Goal: Complete application form: Complete application form

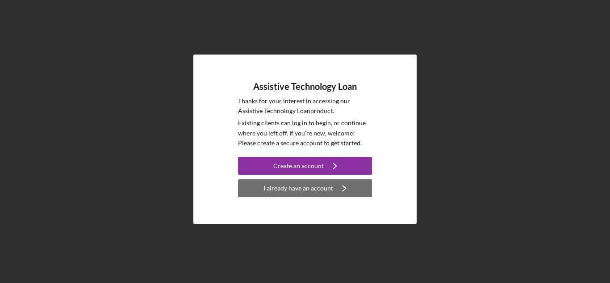
click at [327, 184] on div "I already have an account" at bounding box center [298, 188] width 70 height 18
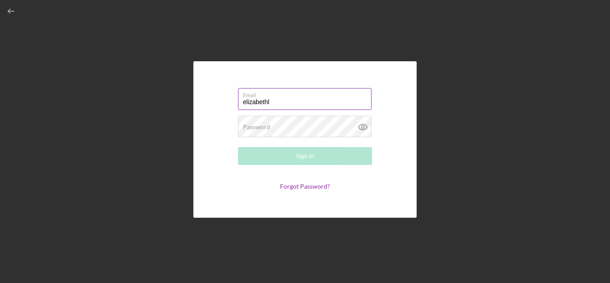
type input "[EMAIL_ADDRESS][DOMAIN_NAME]"
click at [261, 127] on label "Password" at bounding box center [256, 126] width 27 height 7
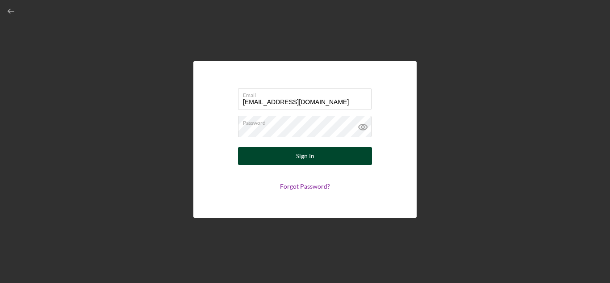
click at [281, 155] on button "Sign In" at bounding box center [305, 156] width 134 height 18
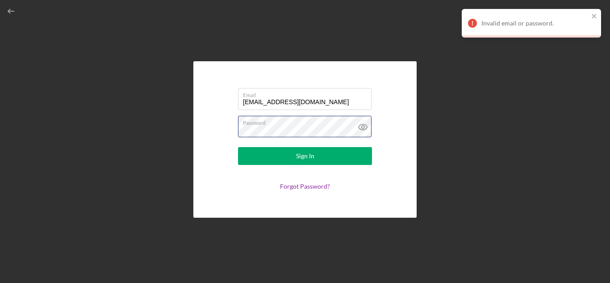
click at [217, 129] on form "Email elizabethl@miracle-earnw.com Password Sign In Forgot Password?" at bounding box center [305, 140] width 179 height 112
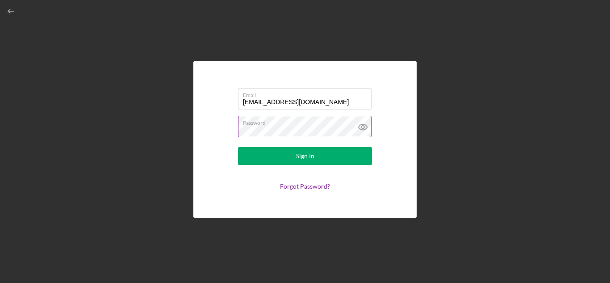
click at [238, 147] on button "Sign In" at bounding box center [305, 156] width 134 height 18
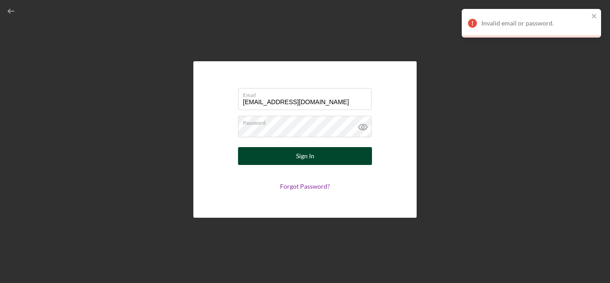
click at [317, 155] on button "Sign In" at bounding box center [305, 156] width 134 height 18
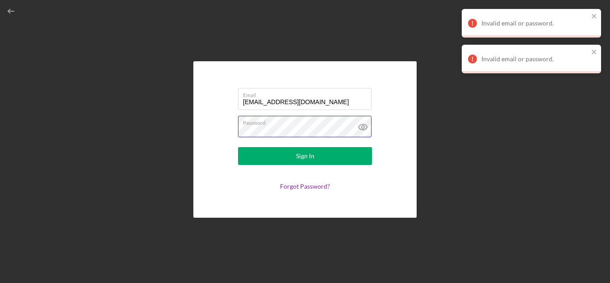
click at [235, 130] on form "Email elizabethl@miracle-earnw.com Password Sign In Forgot Password?" at bounding box center [305, 140] width 179 height 112
click at [238, 147] on button "Sign In" at bounding box center [305, 156] width 134 height 18
click at [306, 187] on link "Forgot Password?" at bounding box center [305, 186] width 50 height 8
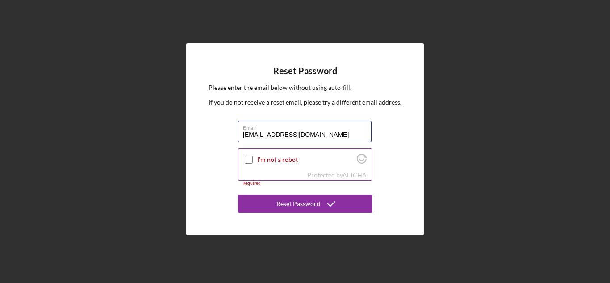
type input "elizabethl@miracle-earnw.com"
click at [251, 157] on input "I'm not a robot" at bounding box center [249, 159] width 8 height 8
checkbox input "true"
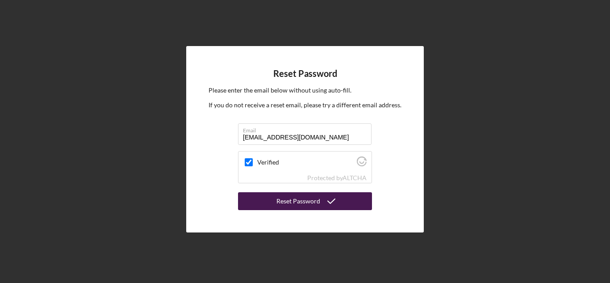
click at [307, 202] on div "Reset Password" at bounding box center [298, 201] width 44 height 18
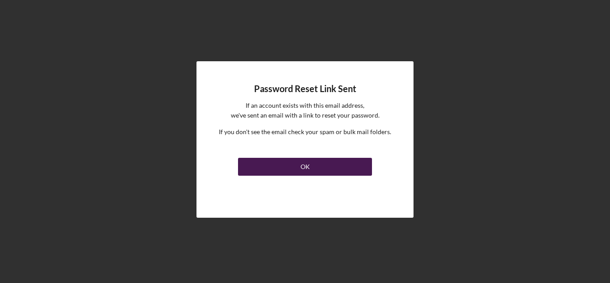
click at [277, 164] on button "OK" at bounding box center [305, 167] width 134 height 18
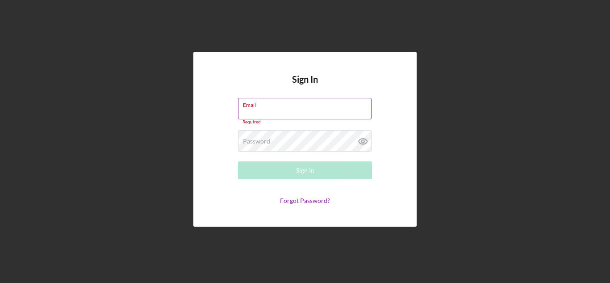
click at [259, 110] on input "Email" at bounding box center [305, 108] width 134 height 21
drag, startPoint x: 250, startPoint y: 180, endPoint x: 247, endPoint y: 188, distance: 8.6
click at [250, 180] on form "Email Required Password Required Sign In Forgot Password?" at bounding box center [305, 151] width 179 height 106
click at [295, 200] on link "Forgot Password?" at bounding box center [305, 200] width 50 height 8
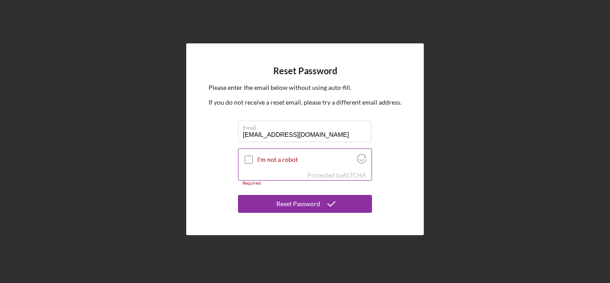
type input "elizabethl@miracle-earnw.com"
click at [246, 159] on input "I'm not a robot" at bounding box center [249, 159] width 8 height 8
checkbox input "true"
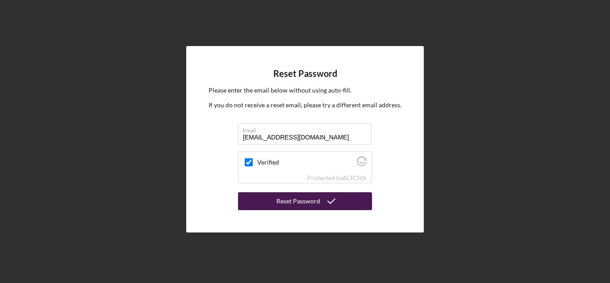
click at [284, 205] on div "Reset Password" at bounding box center [298, 201] width 44 height 18
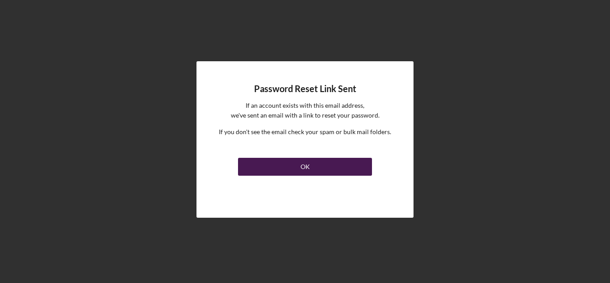
click at [320, 161] on button "OK" at bounding box center [305, 167] width 134 height 18
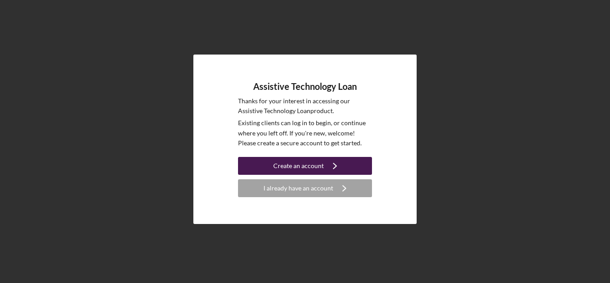
click at [311, 164] on div "Create an account" at bounding box center [298, 166] width 50 height 18
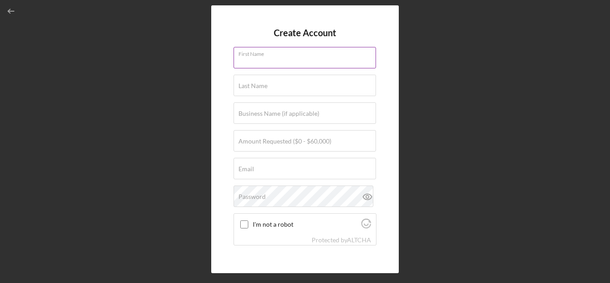
click at [266, 67] on input "First Name" at bounding box center [305, 57] width 142 height 21
type input "Elizabeth"
type input "Lester"
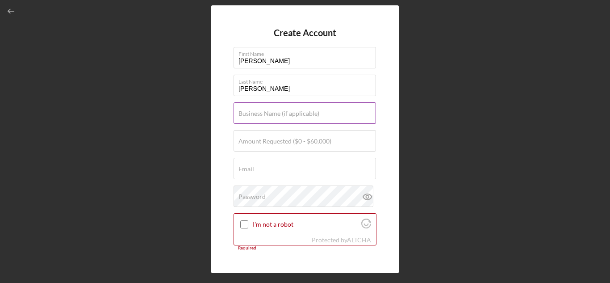
click at [262, 114] on label "Business Name (if applicable)" at bounding box center [278, 113] width 81 height 7
click at [262, 114] on input "Business Name (if applicable)" at bounding box center [305, 112] width 142 height 21
type input "Miracle Ear"
click at [262, 141] on label "Amount Requested ($0 - $60,000)" at bounding box center [284, 141] width 93 height 7
click at [262, 141] on input "Amount Requested ($0 - $60,000)" at bounding box center [305, 140] width 142 height 21
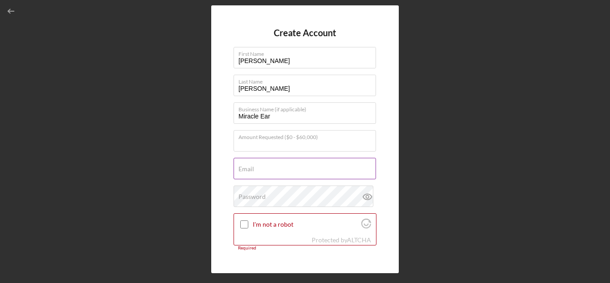
click at [261, 167] on div "Email Required" at bounding box center [305, 169] width 143 height 22
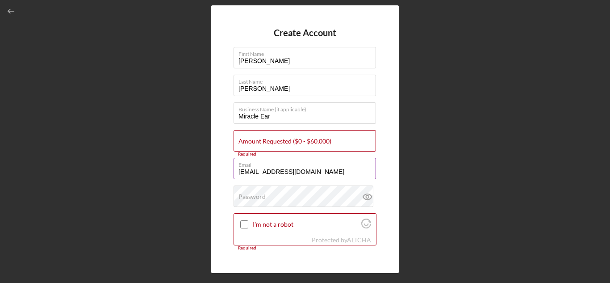
type input "elizabethl@miracle-earnw.com"
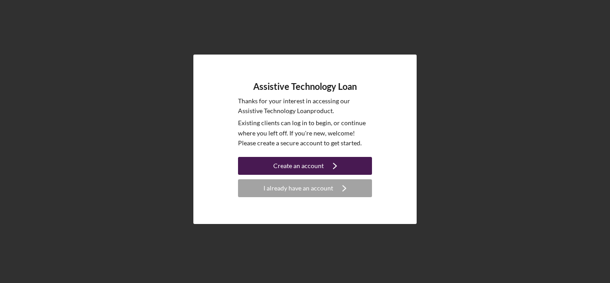
click at [311, 161] on div "Create an account" at bounding box center [298, 166] width 50 height 18
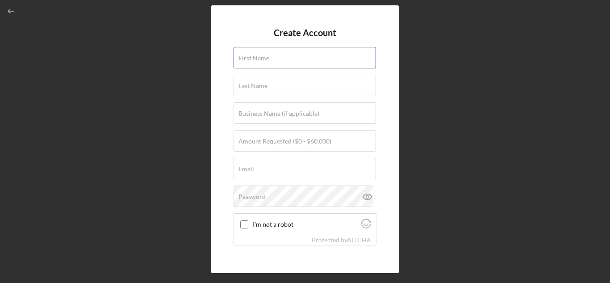
click at [263, 60] on label "First Name" at bounding box center [253, 57] width 31 height 7
click at [263, 60] on input "First Name" at bounding box center [305, 57] width 142 height 21
click at [260, 61] on input "First Name" at bounding box center [305, 57] width 142 height 21
type input "[PERSON_NAME]"
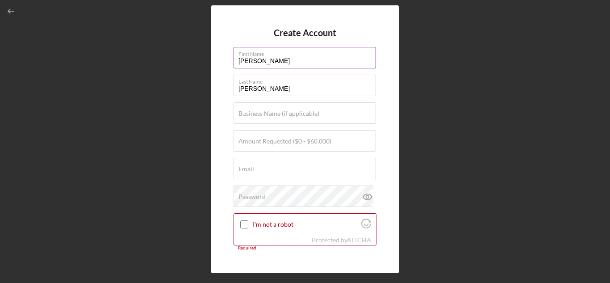
click at [278, 59] on input "Elizabeth" at bounding box center [305, 57] width 142 height 21
drag, startPoint x: 269, startPoint y: 60, endPoint x: 192, endPoint y: 53, distance: 78.1
click at [192, 53] on div "Create Account First Name Elizabeth Last Name Lester Business Name (if applicab…" at bounding box center [304, 139] width 601 height 278
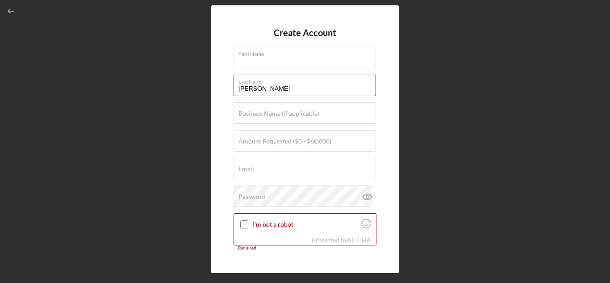
drag, startPoint x: 265, startPoint y: 89, endPoint x: 196, endPoint y: 86, distance: 68.8
click at [201, 87] on div "Create Account First Name Required Last Name Lester Business Name (if applicabl…" at bounding box center [304, 139] width 601 height 278
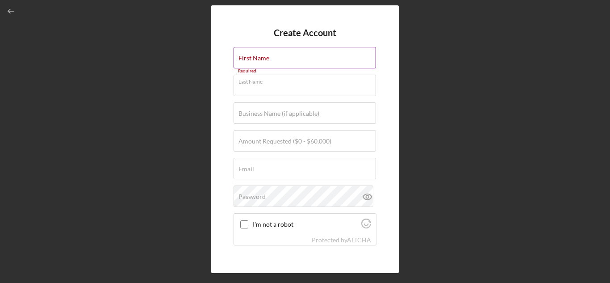
click at [261, 62] on label "First Name" at bounding box center [253, 57] width 31 height 7
click at [261, 62] on input "First Name" at bounding box center [305, 57] width 142 height 21
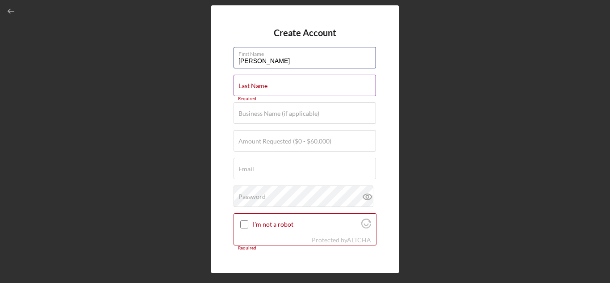
type input "[PERSON_NAME]"
click at [271, 82] on div "Last Name Required" at bounding box center [305, 86] width 143 height 22
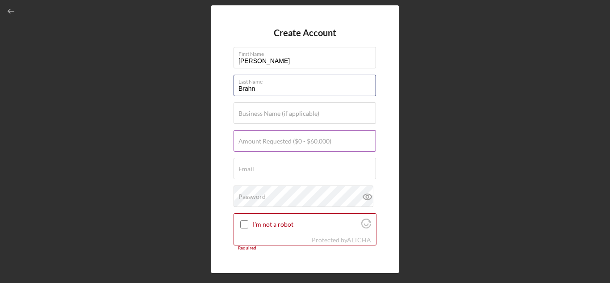
type input "Brahn"
click at [260, 137] on div "Amount Requested ($0 - $60,000)" at bounding box center [305, 141] width 143 height 22
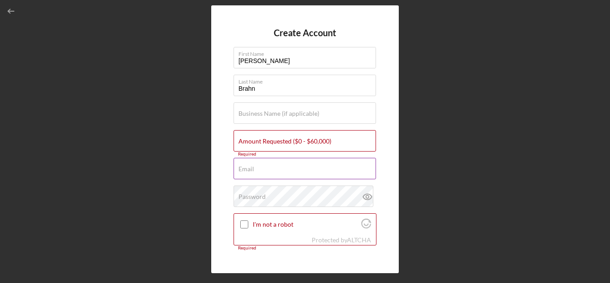
drag, startPoint x: 248, startPoint y: 167, endPoint x: 239, endPoint y: 169, distance: 9.2
click at [239, 169] on label "Email" at bounding box center [246, 168] width 16 height 7
click at [239, 169] on input "Email" at bounding box center [305, 168] width 142 height 21
drag, startPoint x: 244, startPoint y: 167, endPoint x: 224, endPoint y: 180, distance: 23.8
click at [224, 180] on div "Create Account First Name Linda Last Name Brahn Business Name (if applicable) A…" at bounding box center [305, 138] width 188 height 267
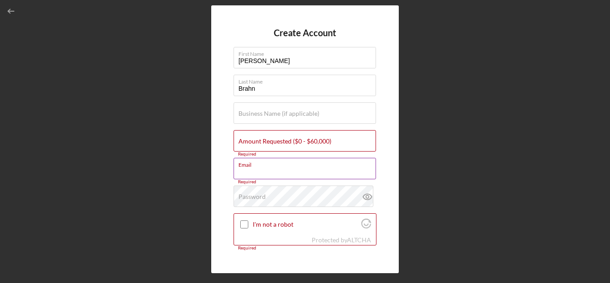
paste input "[EMAIL_ADDRESS][DOMAIN_NAME]"
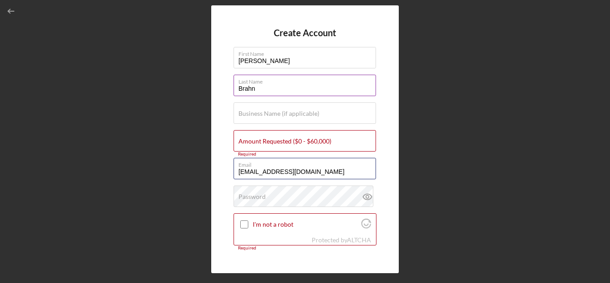
type input "[EMAIL_ADDRESS][DOMAIN_NAME]"
click at [251, 87] on input "Brahn" at bounding box center [305, 85] width 142 height 21
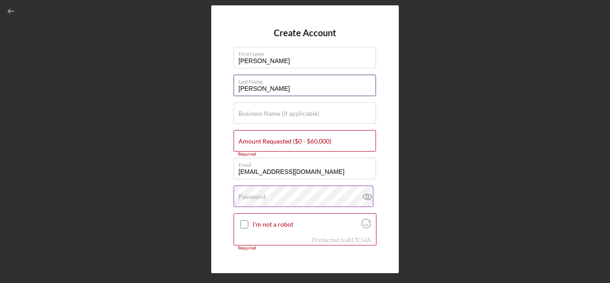
type input "[PERSON_NAME]"
click at [260, 197] on label "Password" at bounding box center [251, 196] width 27 height 7
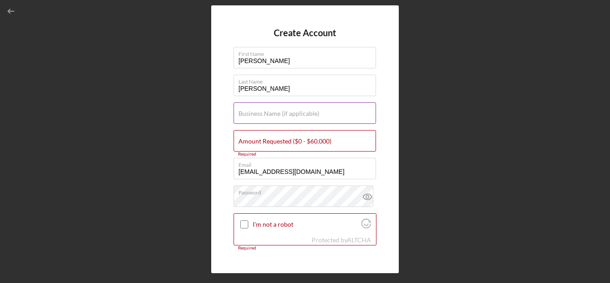
click at [284, 116] on label "Business Name (if applicable)" at bounding box center [278, 113] width 81 height 7
click at [284, 116] on input "Business Name (if applicable)" at bounding box center [305, 112] width 142 height 21
click at [292, 136] on div "Amount Requested ($0 - $60,000) Required" at bounding box center [305, 141] width 143 height 22
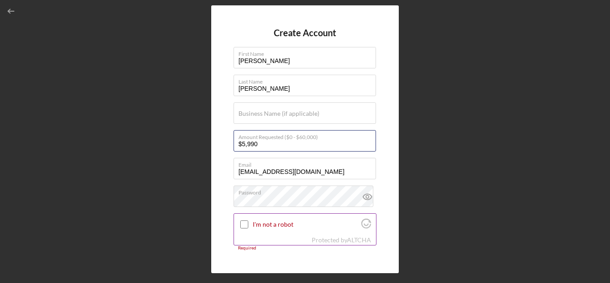
type input "$5,990"
click at [241, 222] on input "I'm not a robot" at bounding box center [244, 224] width 8 height 8
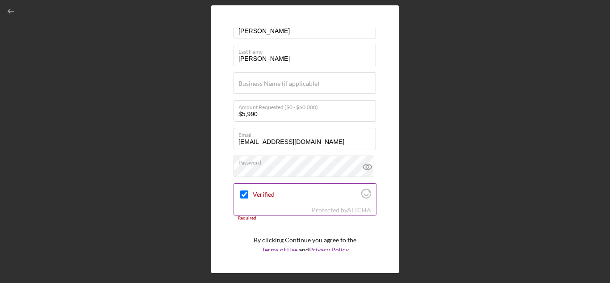
scroll to position [61, 0]
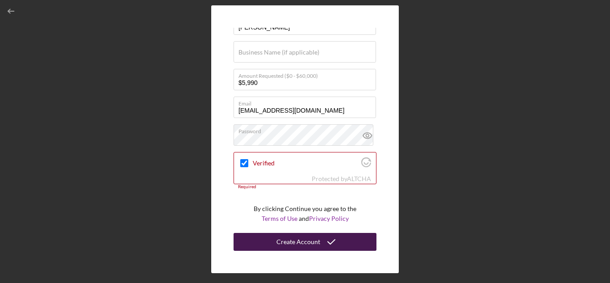
click at [301, 243] on div "Create Account" at bounding box center [298, 242] width 44 height 18
click at [298, 241] on div "Create Account" at bounding box center [298, 242] width 44 height 18
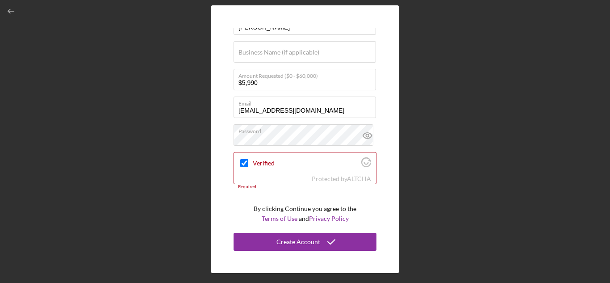
click at [228, 205] on div "Create Account First Name Linda Last Name Braun Business Name (if applicable) A…" at bounding box center [305, 138] width 188 height 267
click at [249, 165] on div at bounding box center [244, 163] width 11 height 11
click at [247, 163] on input "Verified" at bounding box center [244, 163] width 8 height 8
click at [245, 166] on input "Verified" at bounding box center [244, 163] width 8 height 8
click at [289, 194] on form "Create Account First Name Linda Last Name Braun Business Name (if applicable) A…" at bounding box center [305, 139] width 143 height 222
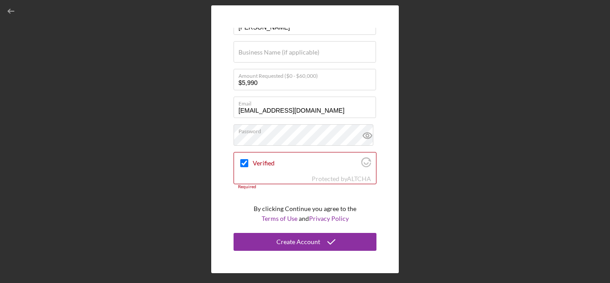
click at [301, 189] on form "Create Account First Name Linda Last Name Braun Business Name (if applicable) A…" at bounding box center [305, 139] width 143 height 222
click at [350, 163] on label "Verified" at bounding box center [306, 162] width 106 height 7
click at [248, 163] on input "Verified" at bounding box center [244, 163] width 8 height 8
click at [365, 163] on icon "Visit Altcha.org" at bounding box center [365, 163] width 5 height 3
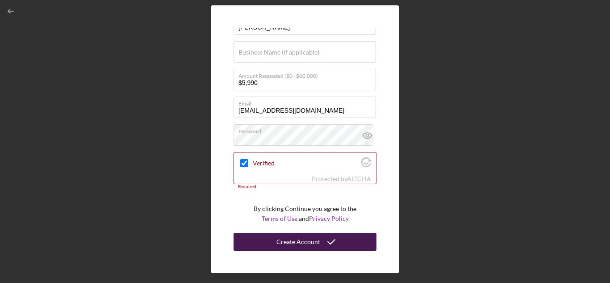
click at [309, 238] on div "Create Account" at bounding box center [298, 242] width 44 height 18
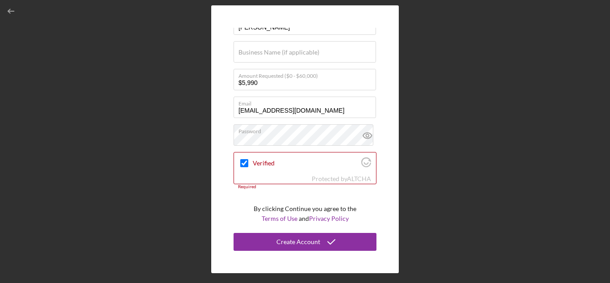
click at [311, 204] on p "By clicking Continue you agree to the Terms of Use and Privacy Policy" at bounding box center [305, 214] width 103 height 20
click at [246, 165] on input "Verified" at bounding box center [244, 163] width 8 height 8
checkbox input "true"
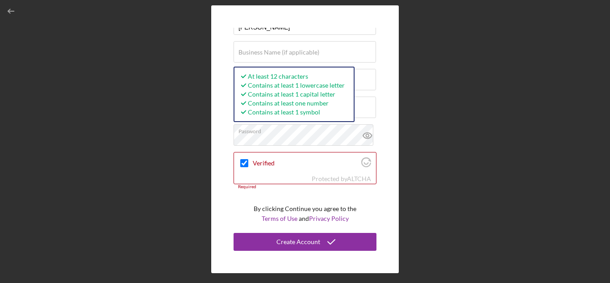
drag, startPoint x: 451, startPoint y: 42, endPoint x: 425, endPoint y: 21, distance: 33.1
click at [451, 41] on div "Create Account First Name Linda Last Name Braun Business Name (if applicable) A…" at bounding box center [304, 139] width 601 height 278
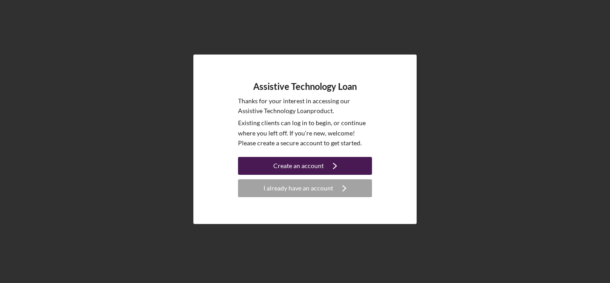
click at [301, 163] on div "Create an account" at bounding box center [298, 166] width 50 height 18
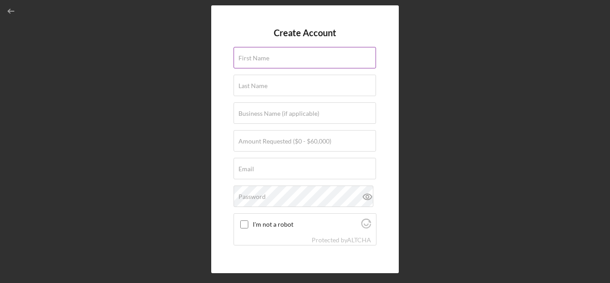
click at [259, 56] on label "First Name" at bounding box center [253, 57] width 31 height 7
click at [259, 56] on input "First Name" at bounding box center [305, 57] width 142 height 21
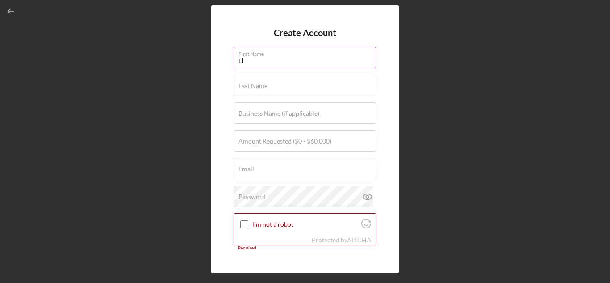
type input "[PERSON_NAME]"
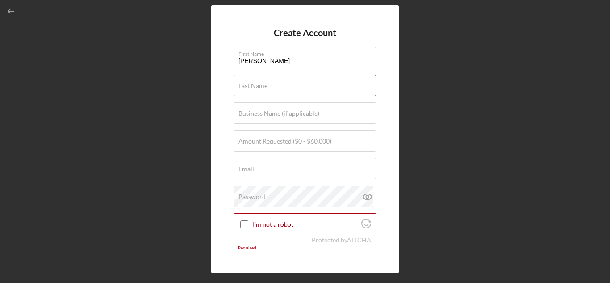
click at [268, 85] on div "Last Name Required" at bounding box center [305, 86] width 143 height 22
type input "[PERSON_NAME]"
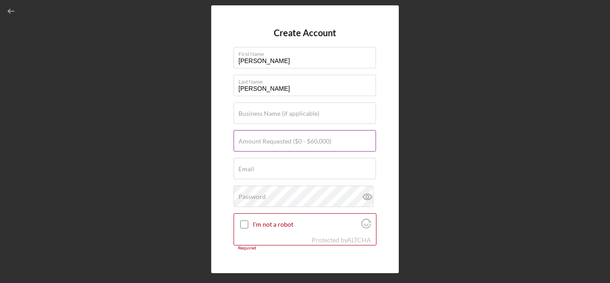
click at [265, 144] on label "Amount Requested ($0 - $60,000)" at bounding box center [284, 141] width 93 height 7
click at [265, 144] on input "Amount Requested ($0 - $60,000)" at bounding box center [305, 140] width 142 height 21
type input "$5,990"
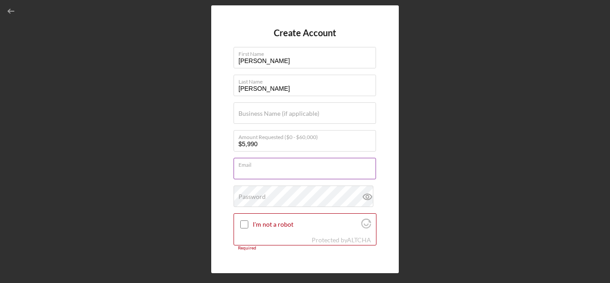
click at [259, 167] on div "Email Required" at bounding box center [305, 169] width 143 height 22
click at [385, 130] on div "Create Account First Name [PERSON_NAME] Last Name [PERSON_NAME] Business Name (…" at bounding box center [305, 138] width 188 height 267
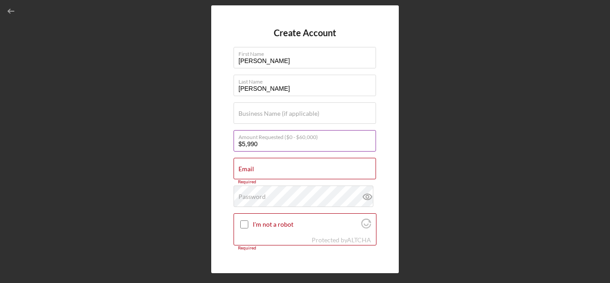
drag, startPoint x: 244, startPoint y: 170, endPoint x: 251, endPoint y: 143, distance: 28.0
click at [219, 135] on div "Create Account First Name [PERSON_NAME] Last Name [PERSON_NAME] Business Name (…" at bounding box center [305, 138] width 188 height 267
paste input "[EMAIL_ADDRESS][DOMAIN_NAME]"
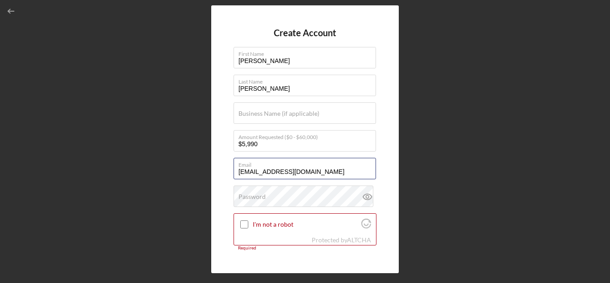
type input "[EMAIL_ADDRESS][DOMAIN_NAME]"
click at [274, 194] on div "Password" at bounding box center [305, 196] width 143 height 22
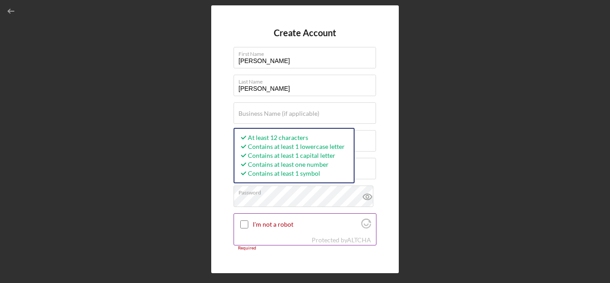
click at [246, 221] on input "I'm not a robot" at bounding box center [244, 224] width 8 height 8
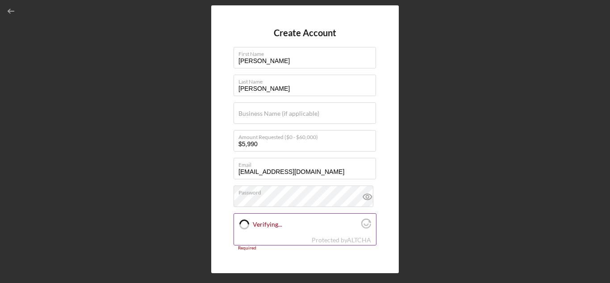
checkbox input "true"
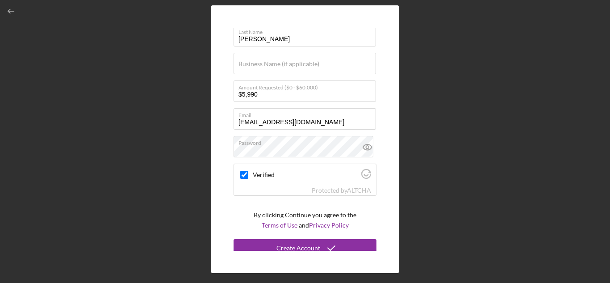
scroll to position [56, 0]
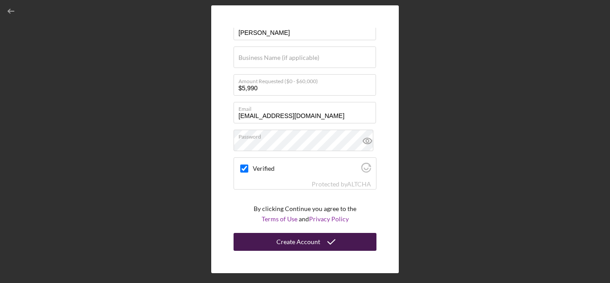
click at [286, 240] on div "Create Account" at bounding box center [298, 242] width 44 height 18
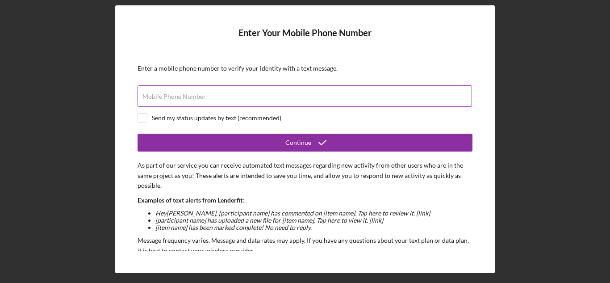
click at [173, 99] on label "Mobile Phone Number" at bounding box center [173, 96] width 63 height 7
click at [173, 99] on input "Mobile Phone Number" at bounding box center [305, 95] width 334 height 21
type input "[PHONE_NUMBER]"
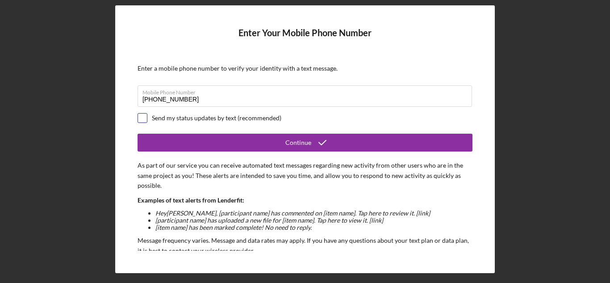
click at [145, 116] on input "checkbox" at bounding box center [142, 117] width 9 height 9
click at [145, 117] on input "checkbox" at bounding box center [142, 117] width 9 height 9
checkbox input "false"
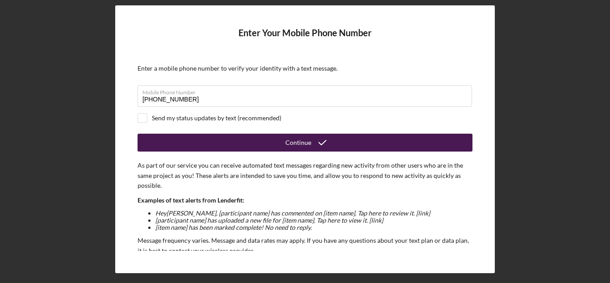
click at [224, 144] on button "Continue" at bounding box center [305, 143] width 335 height 18
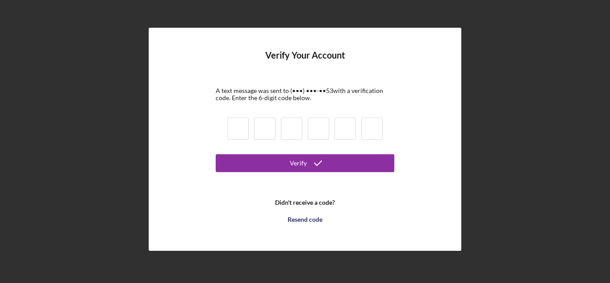
click at [242, 130] on input at bounding box center [237, 128] width 21 height 22
type input "4"
type input "0"
type input "5"
type input "2"
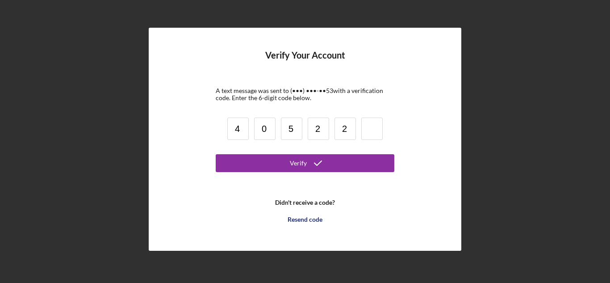
type input "2"
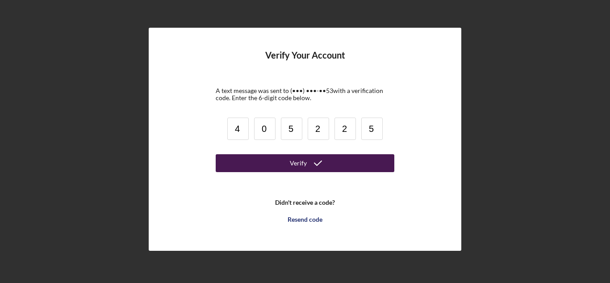
type input "5"
click at [266, 161] on button "Verify" at bounding box center [305, 163] width 179 height 18
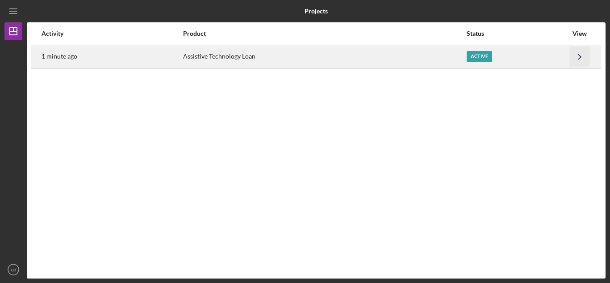
click at [572, 57] on icon "Icon/Navigate" at bounding box center [580, 56] width 20 height 20
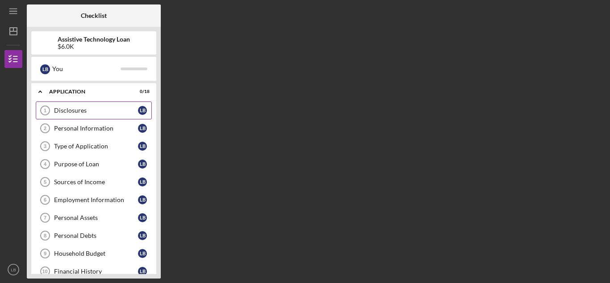
click at [82, 108] on div "Disclosures" at bounding box center [96, 110] width 84 height 7
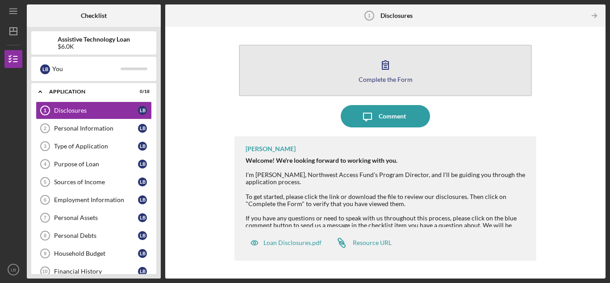
click at [395, 77] on div "Complete the Form" at bounding box center [386, 79] width 54 height 7
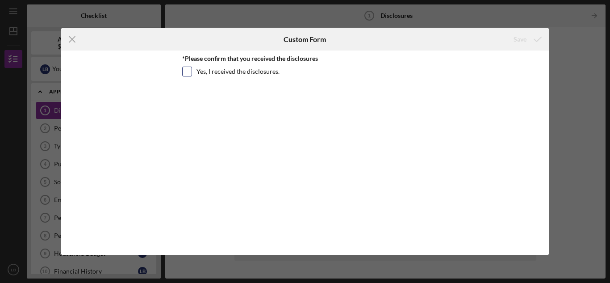
click at [186, 70] on input "Yes, I received the disclosures." at bounding box center [187, 71] width 9 height 9
checkbox input "true"
click at [526, 42] on icon "submit" at bounding box center [537, 39] width 22 height 22
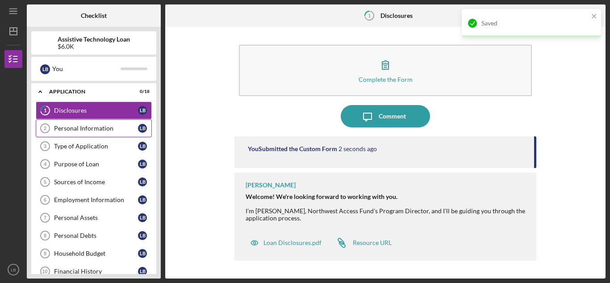
click at [89, 127] on div "Personal Information" at bounding box center [96, 128] width 84 height 7
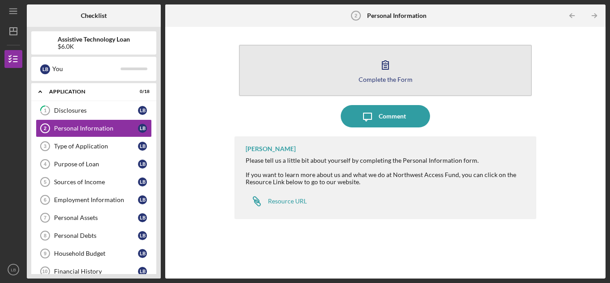
click at [395, 86] on button "Complete the Form Form" at bounding box center [385, 70] width 293 height 51
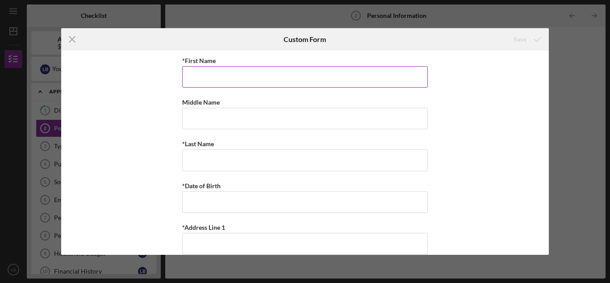
click at [191, 77] on input "*First Name" at bounding box center [305, 76] width 246 height 21
type input "[PERSON_NAME]"
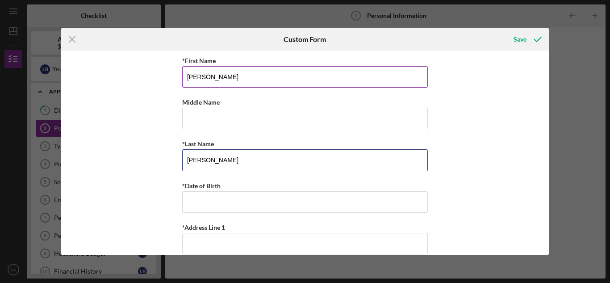
type input "[PERSON_NAME]"
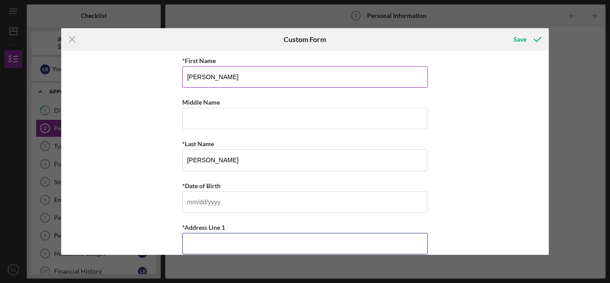
scroll to position [5, 0]
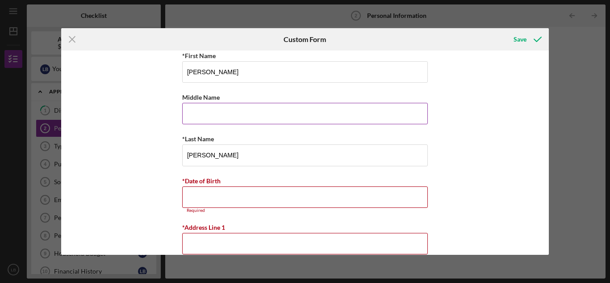
click at [221, 112] on input "Middle Name" at bounding box center [305, 113] width 246 height 21
type input "[PERSON_NAME]"
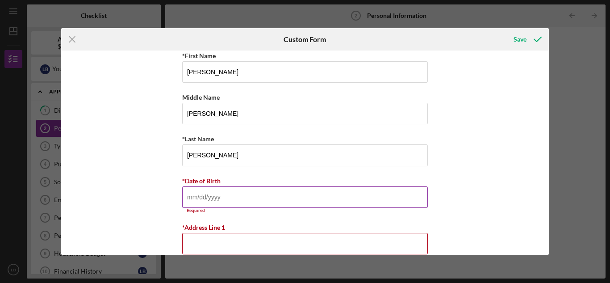
click at [204, 196] on input "*Date of Birth" at bounding box center [305, 196] width 246 height 21
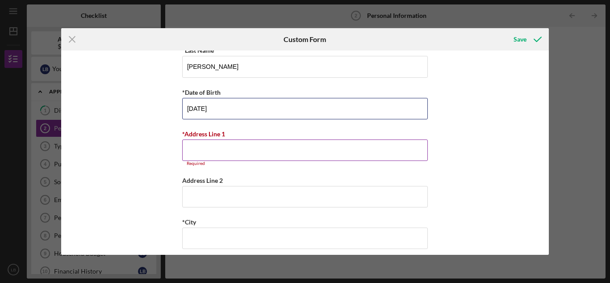
scroll to position [94, 0]
type input "[DATE]"
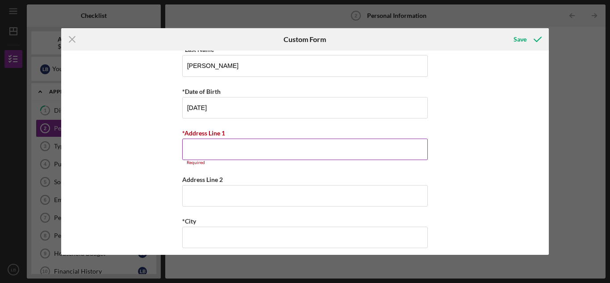
click at [205, 148] on input "*Address Line 1" at bounding box center [305, 148] width 246 height 21
type input "[STREET_ADDRESS]"
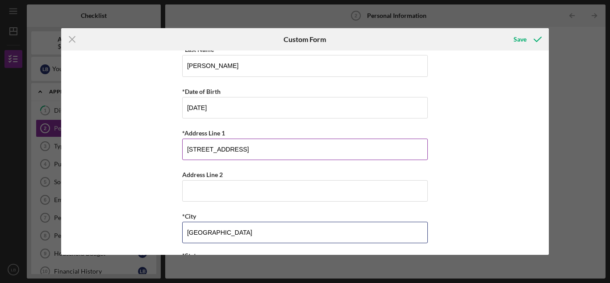
type input "[GEOGRAPHIC_DATA]"
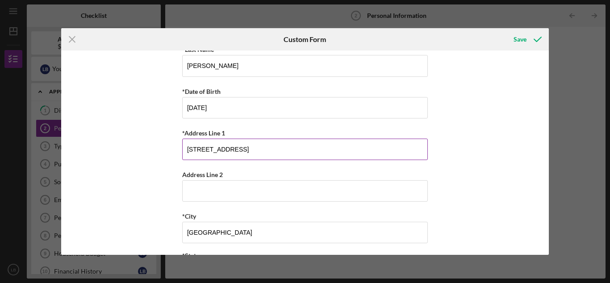
scroll to position [283, 0]
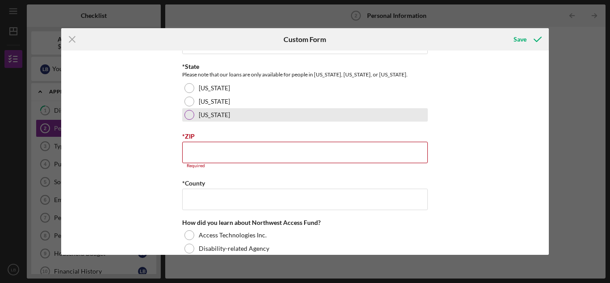
click at [188, 114] on div at bounding box center [189, 115] width 10 height 10
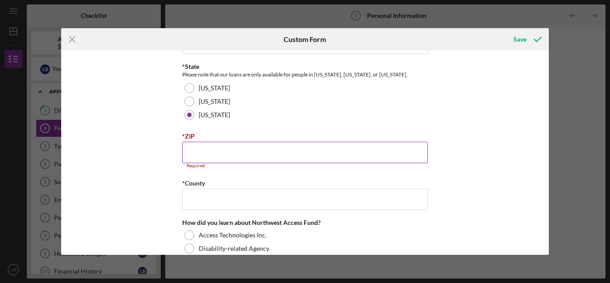
click at [199, 147] on input "*ZIP" at bounding box center [305, 152] width 246 height 21
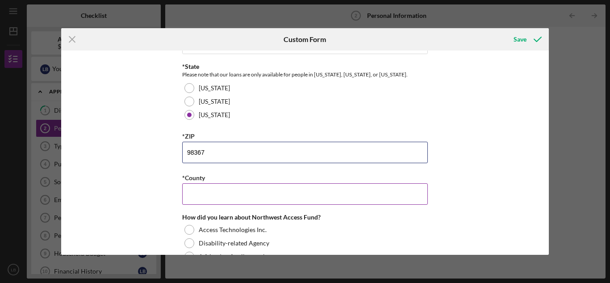
type input "98367"
click at [199, 192] on input "*County" at bounding box center [305, 193] width 246 height 21
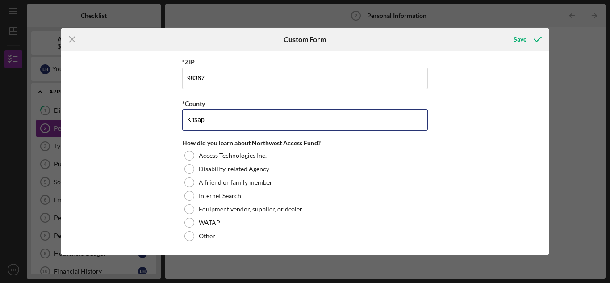
scroll to position [359, 0]
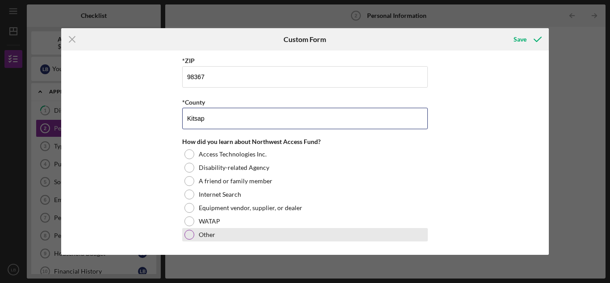
type input "Kitsap"
click at [190, 236] on div at bounding box center [189, 235] width 10 height 10
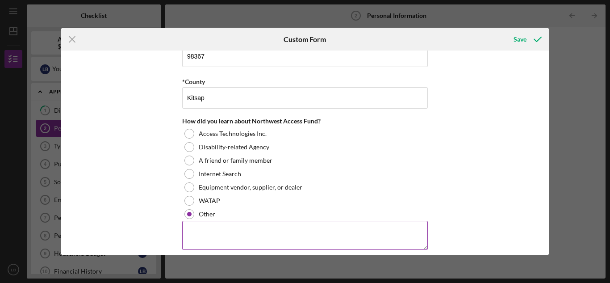
scroll to position [389, 0]
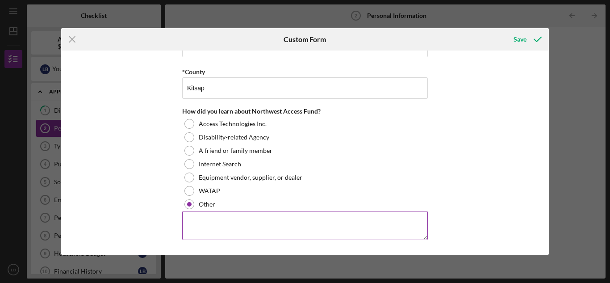
click at [210, 225] on textarea at bounding box center [305, 225] width 246 height 29
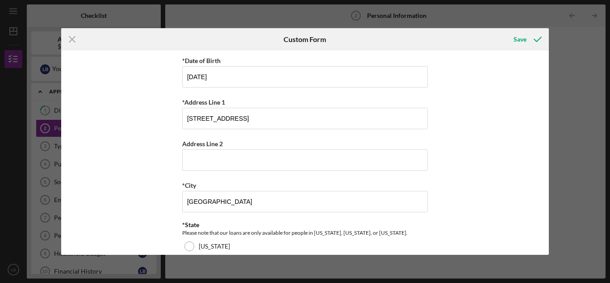
scroll to position [223, 0]
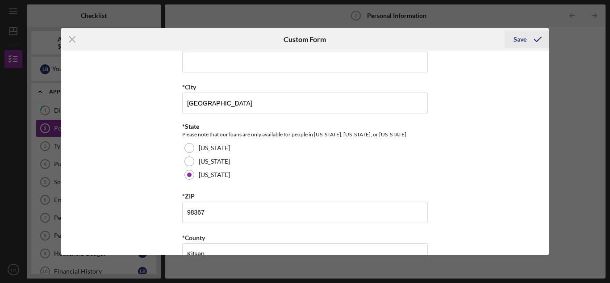
type textarea "Miracle Ear"
click at [522, 38] on div "Save" at bounding box center [520, 39] width 13 height 18
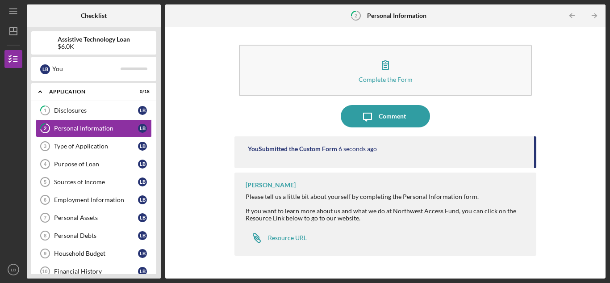
drag, startPoint x: 214, startPoint y: 117, endPoint x: 197, endPoint y: 121, distance: 17.8
click at [214, 117] on div "Complete the Form Form Icon/Message Comment You Submitted the Custom Form 6 sec…" at bounding box center [385, 152] width 431 height 242
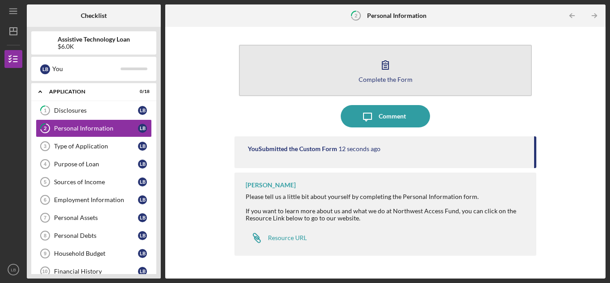
click at [400, 82] on div "Complete the Form" at bounding box center [386, 79] width 54 height 7
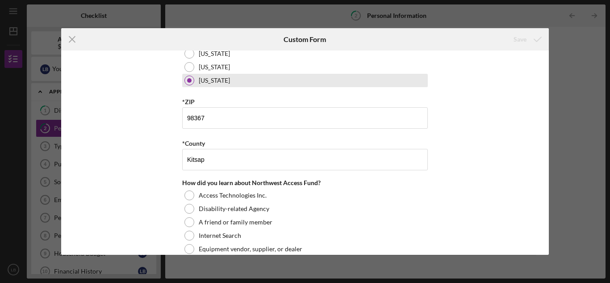
scroll to position [389, 0]
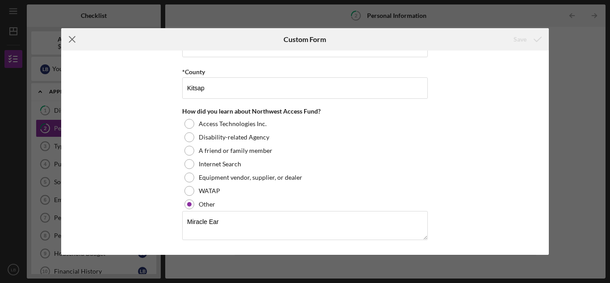
click at [71, 37] on icon "Icon/Menu Close" at bounding box center [72, 39] width 22 height 22
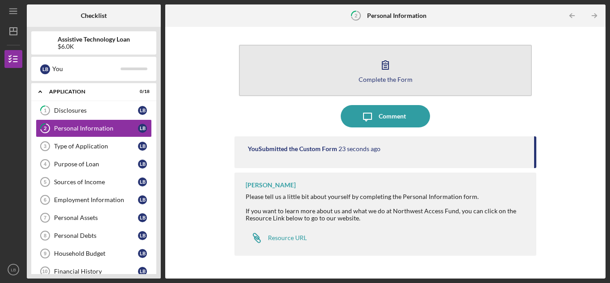
click at [402, 80] on div "Complete the Form" at bounding box center [386, 79] width 54 height 7
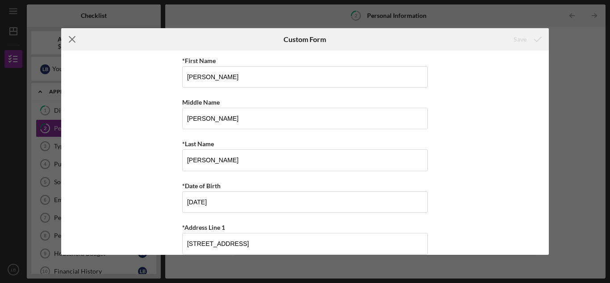
click at [75, 37] on icon "Icon/Menu Close" at bounding box center [72, 39] width 22 height 22
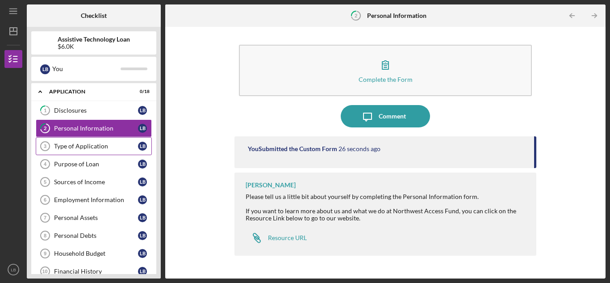
click at [78, 143] on div "Type of Application" at bounding box center [96, 145] width 84 height 7
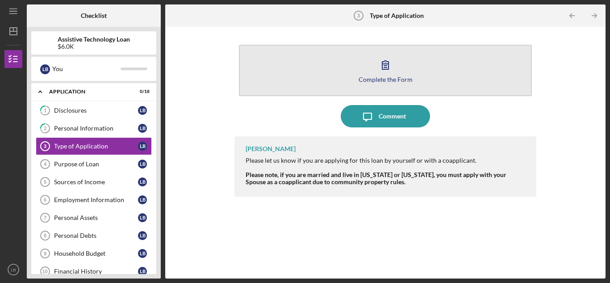
click at [391, 71] on icon "button" at bounding box center [385, 65] width 22 height 22
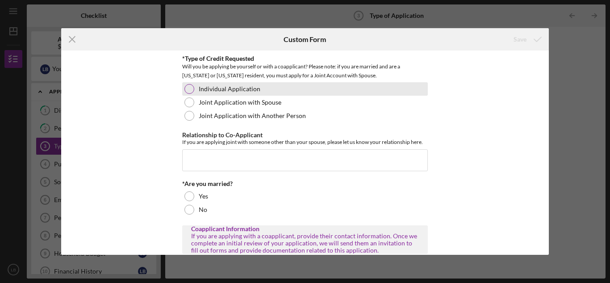
click at [187, 89] on div at bounding box center [189, 89] width 10 height 10
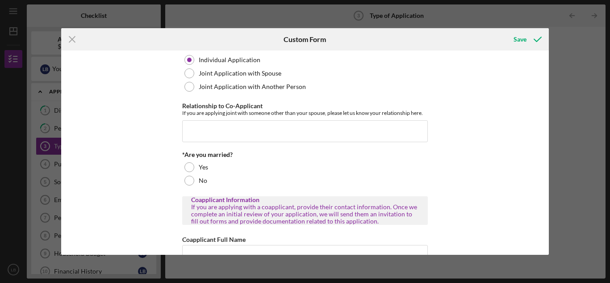
scroll to position [89, 0]
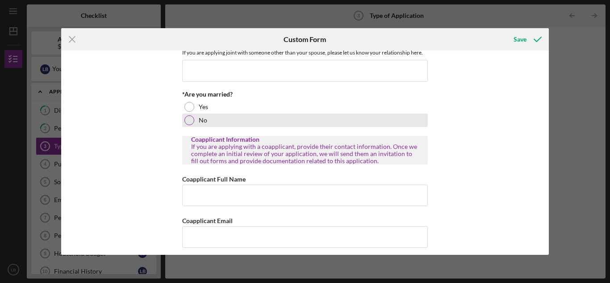
click at [189, 117] on div at bounding box center [189, 120] width 10 height 10
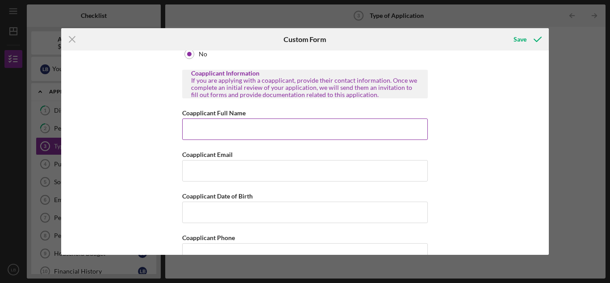
scroll to position [179, 0]
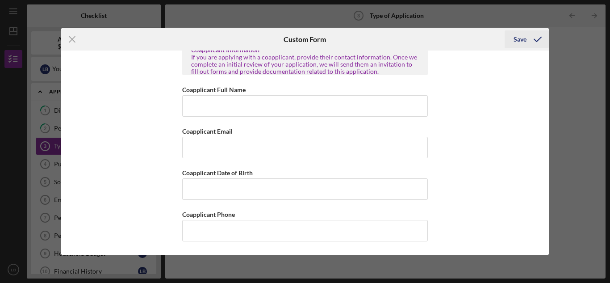
click at [525, 39] on div "Save" at bounding box center [520, 39] width 13 height 18
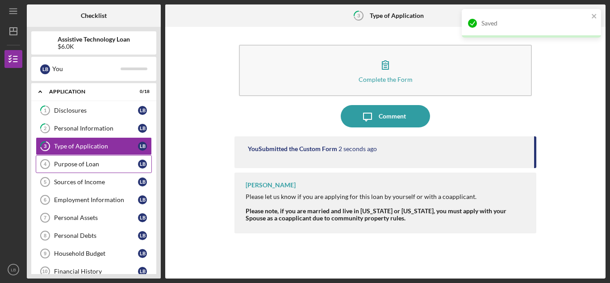
click at [73, 164] on div "Purpose of Loan" at bounding box center [96, 163] width 84 height 7
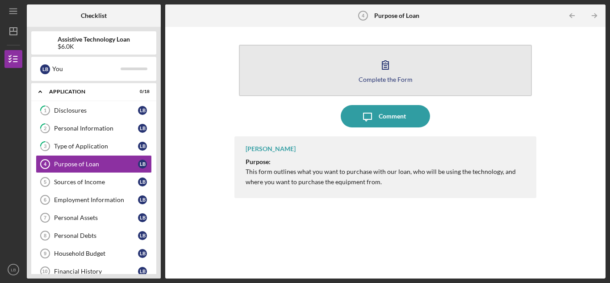
click at [393, 82] on div "Complete the Form" at bounding box center [386, 79] width 54 height 7
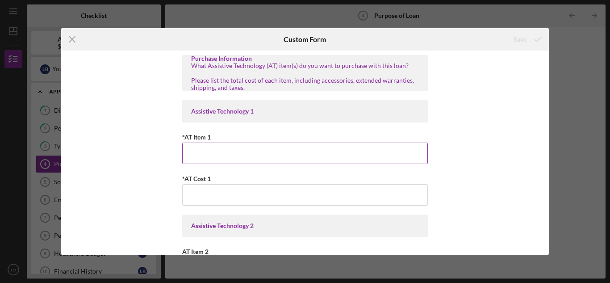
click at [224, 157] on input "*AT Item 1" at bounding box center [305, 152] width 246 height 21
type input "Hearing Aids"
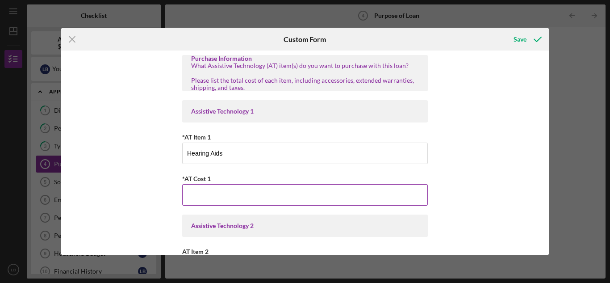
click at [209, 195] on input "*AT Cost 1" at bounding box center [305, 194] width 246 height 21
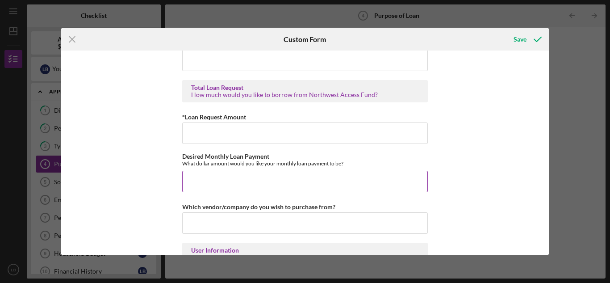
scroll to position [536, 0]
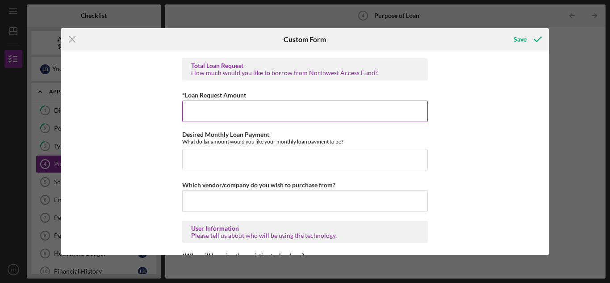
type input "$5,990"
click at [206, 106] on input "*Loan Request Amount" at bounding box center [305, 110] width 246 height 21
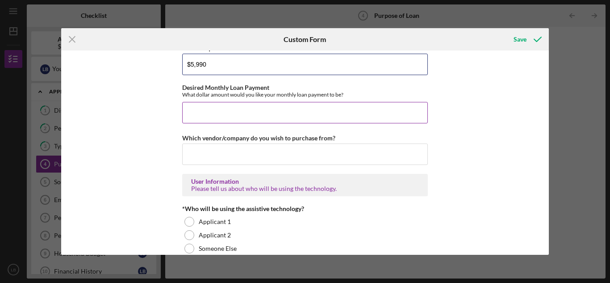
scroll to position [580, 0]
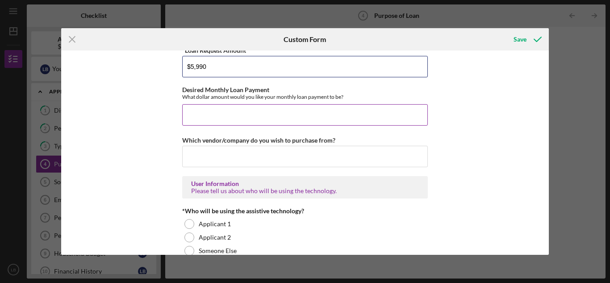
type input "$5,990"
click at [198, 115] on input "Desired Monthly Loan Payment" at bounding box center [305, 114] width 246 height 21
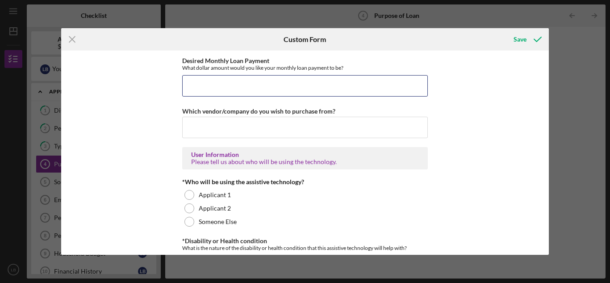
scroll to position [625, 0]
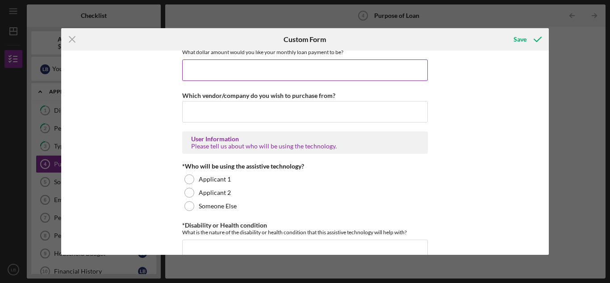
click at [207, 73] on input "Desired Monthly Loan Payment" at bounding box center [305, 69] width 246 height 21
type input "$7"
type input "$75.00"
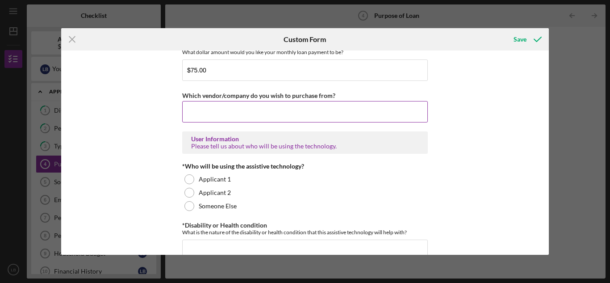
click at [280, 112] on input "Which vendor/company do you wish to purchase from?" at bounding box center [305, 111] width 246 height 21
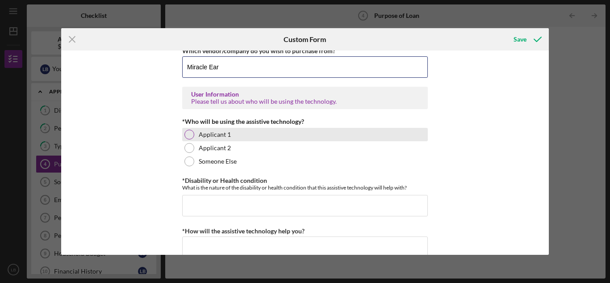
type input "Miracle Ear"
click at [187, 132] on div at bounding box center [189, 134] width 10 height 10
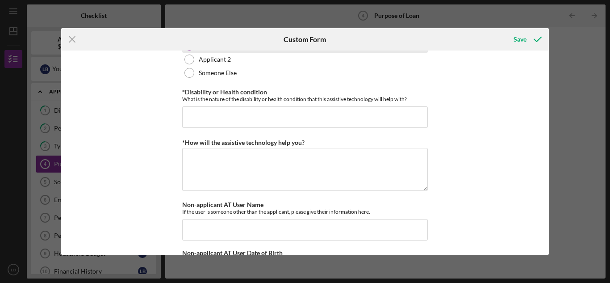
scroll to position [759, 0]
click at [262, 112] on input "*Disability or Health condition" at bounding box center [305, 115] width 246 height 21
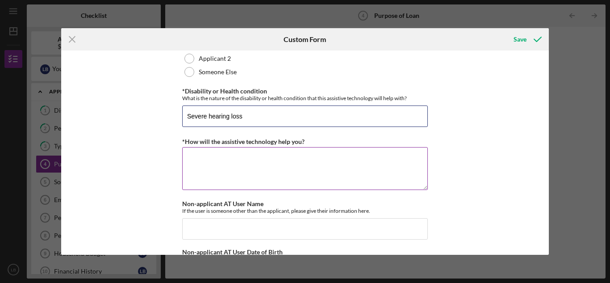
type input "Severe hearing loss"
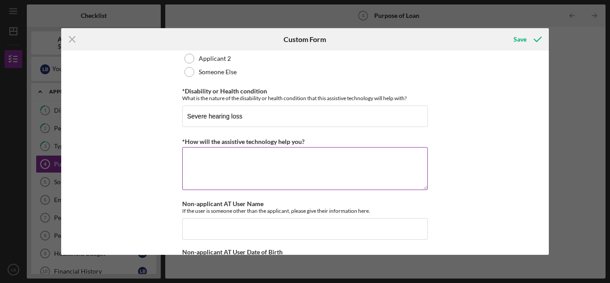
click at [219, 165] on textarea "*How will the assistive technology help you?" at bounding box center [305, 168] width 246 height 43
click at [350, 158] on textarea "Hearing aids will help me hear conversations. Adding to my quality of life" at bounding box center [305, 168] width 246 height 43
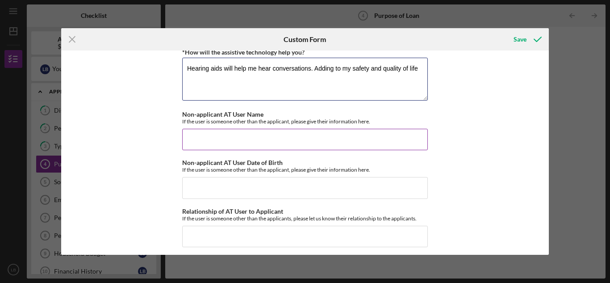
scroll to position [854, 0]
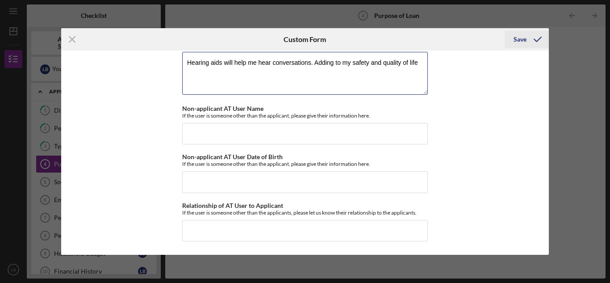
type textarea "Hearing aids will help me hear conversations. Adding to my safety and quality o…"
click at [519, 36] on div "Save" at bounding box center [520, 39] width 13 height 18
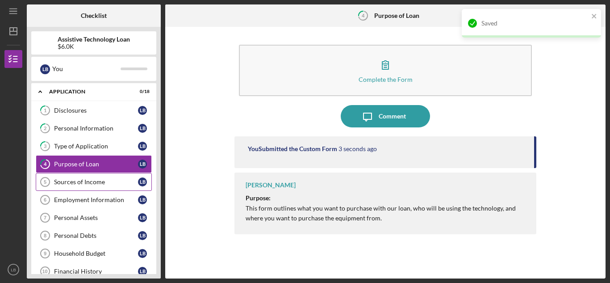
click at [87, 180] on div "Sources of Income" at bounding box center [96, 181] width 84 height 7
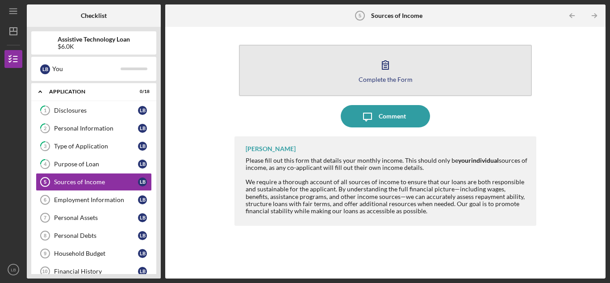
click at [321, 81] on button "Complete the Form Form" at bounding box center [385, 70] width 293 height 51
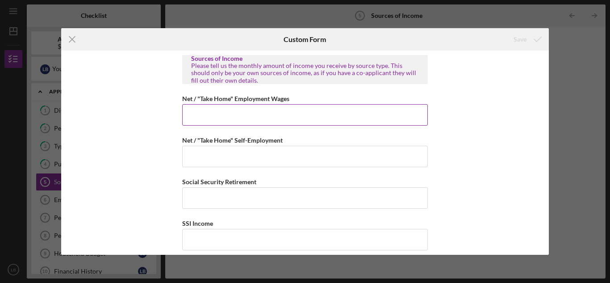
click at [236, 113] on input "Net / "Take Home" Employment Wages" at bounding box center [305, 114] width 246 height 21
click at [225, 109] on input "Net / "Take Home" Employment Wages" at bounding box center [305, 114] width 246 height 21
click at [202, 115] on input "Net / "Take Home" Employment Wages" at bounding box center [305, 114] width 246 height 21
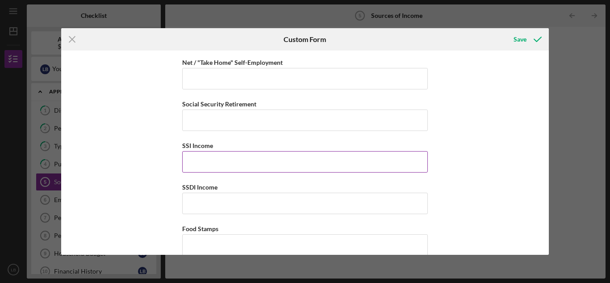
scroll to position [89, 0]
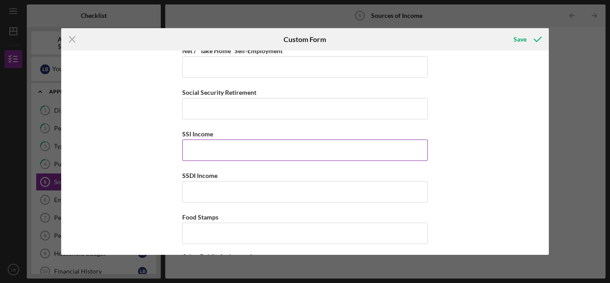
type input "$1,779"
click at [205, 150] on input "SSI Income" at bounding box center [305, 149] width 246 height 21
click at [219, 147] on input "SSI Income" at bounding box center [305, 149] width 246 height 21
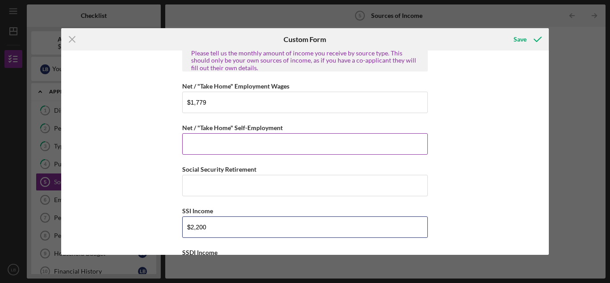
scroll to position [0, 0]
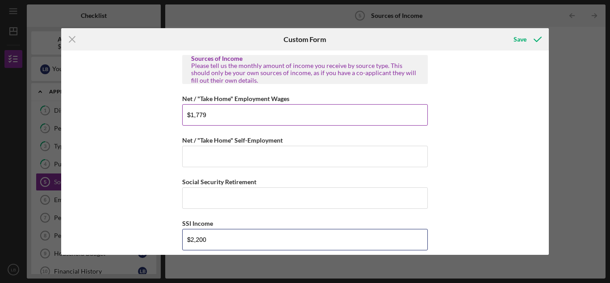
type input "$2,200"
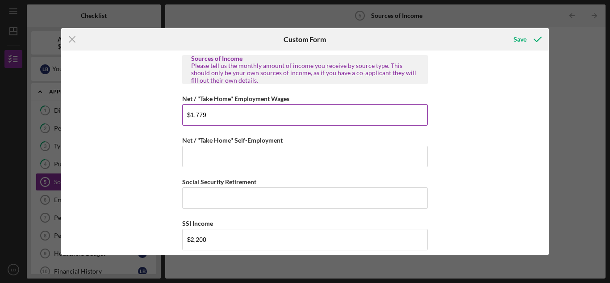
drag, startPoint x: 214, startPoint y: 114, endPoint x: 186, endPoint y: 115, distance: 28.6
click at [186, 115] on input "$1,779" at bounding box center [305, 114] width 246 height 21
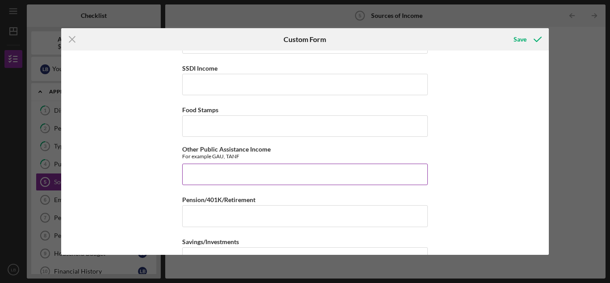
scroll to position [223, 0]
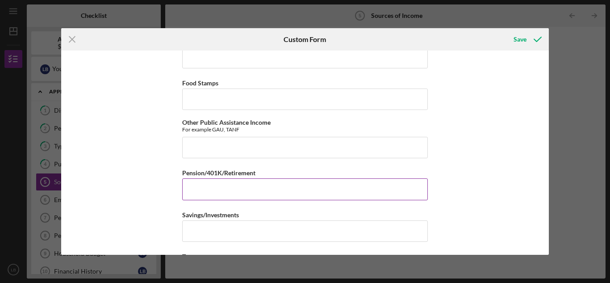
paste input "$1,779"
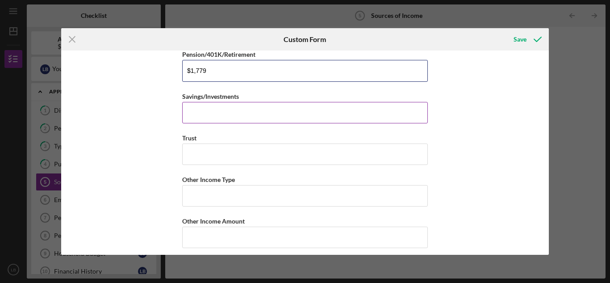
scroll to position [357, 0]
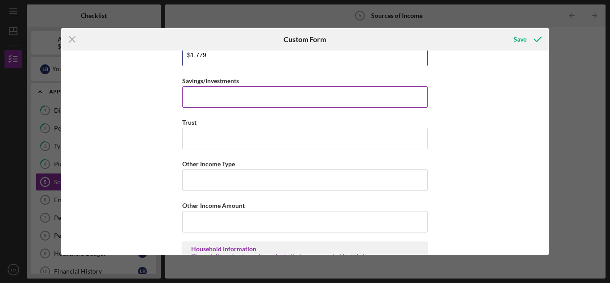
type input "$1,779"
click at [219, 100] on input "Savings/Investments" at bounding box center [305, 96] width 246 height 21
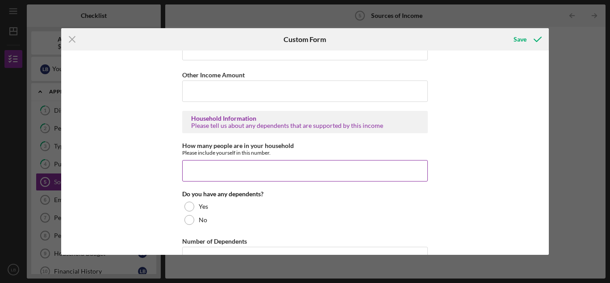
scroll to position [491, 0]
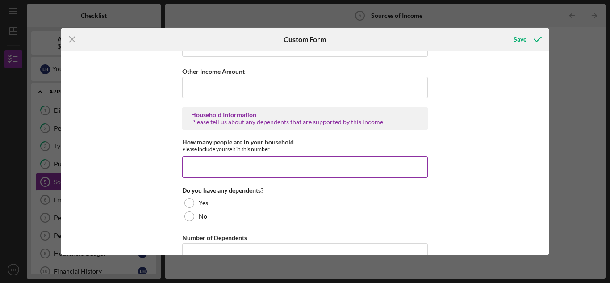
click at [192, 168] on input "How many people are in your household" at bounding box center [305, 166] width 246 height 21
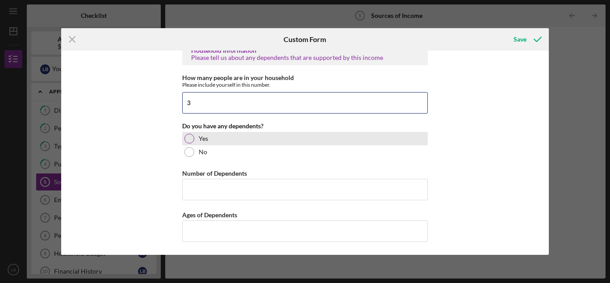
scroll to position [556, 0]
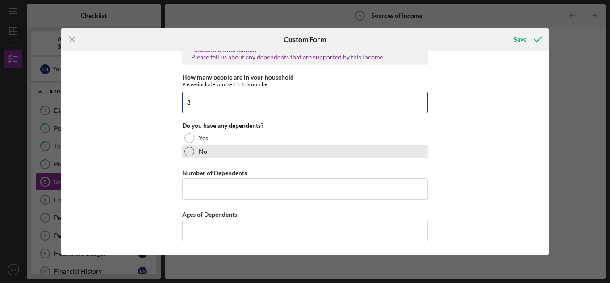
type input "3"
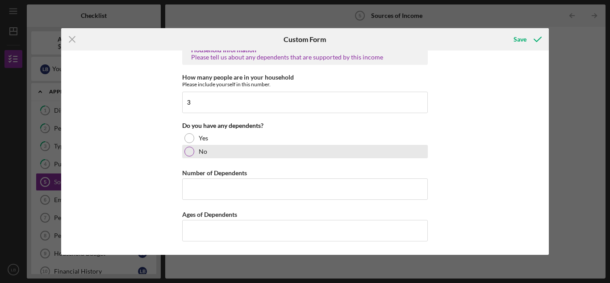
click at [191, 150] on div at bounding box center [189, 151] width 10 height 10
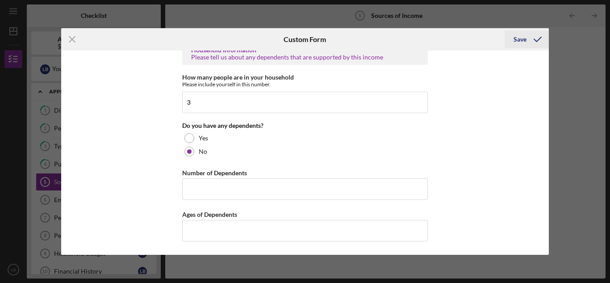
click at [521, 37] on div "Save" at bounding box center [520, 39] width 13 height 18
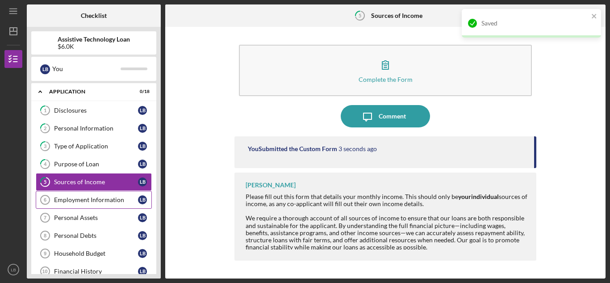
click at [72, 194] on link "Employment Information 6 Employment Information L B" at bounding box center [94, 200] width 116 height 18
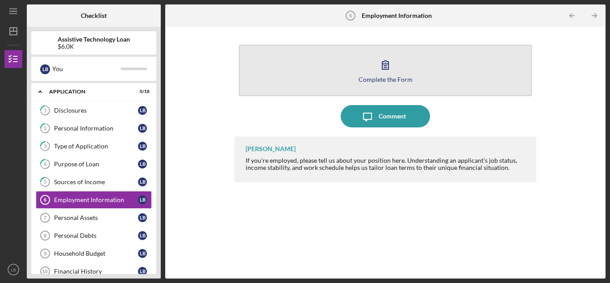
click at [366, 76] on div "Complete the Form" at bounding box center [386, 79] width 54 height 7
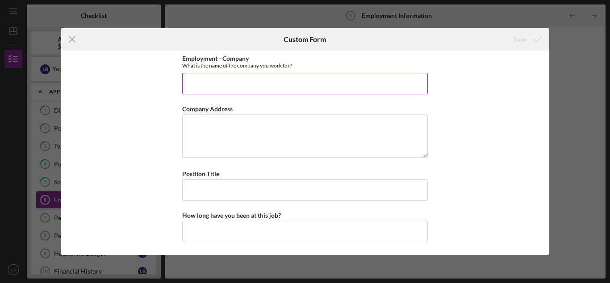
click at [213, 82] on input "Employment - Company" at bounding box center [305, 83] width 246 height 21
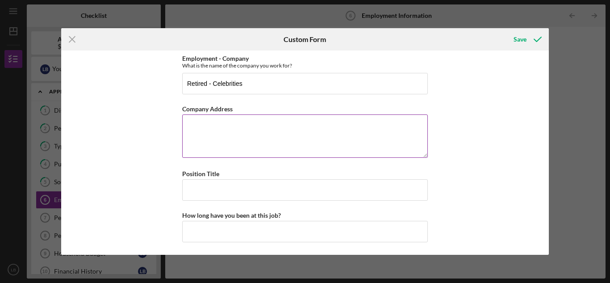
click at [203, 128] on textarea "Company Address" at bounding box center [305, 135] width 246 height 43
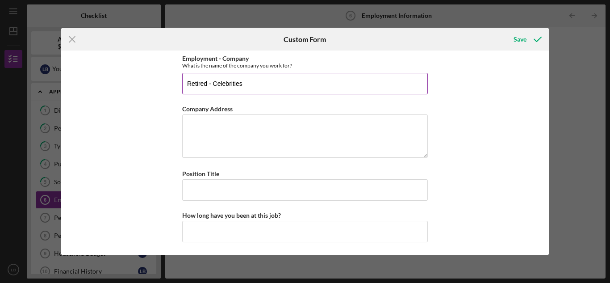
click at [251, 87] on input "Retired - Celebrities" at bounding box center [305, 83] width 246 height 21
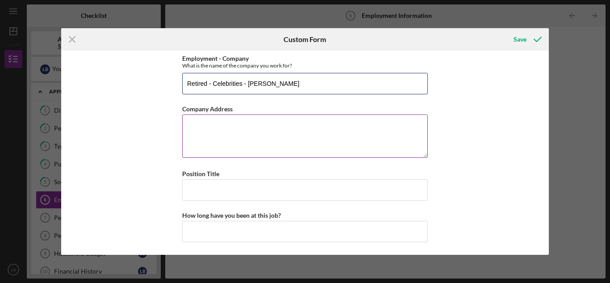
type input "Retired - Celebrities - [PERSON_NAME]"
click at [213, 123] on textarea "Company Address" at bounding box center [305, 135] width 246 height 43
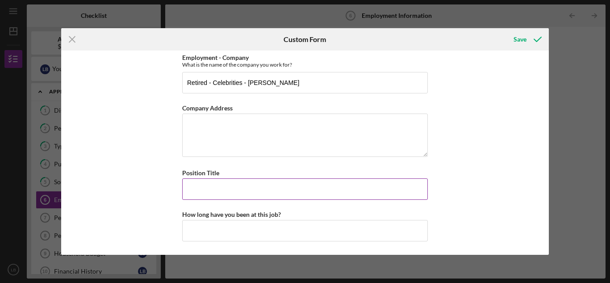
click at [202, 192] on input "Position Title" at bounding box center [305, 188] width 246 height 21
click at [215, 185] on input "Position Title" at bounding box center [305, 188] width 246 height 21
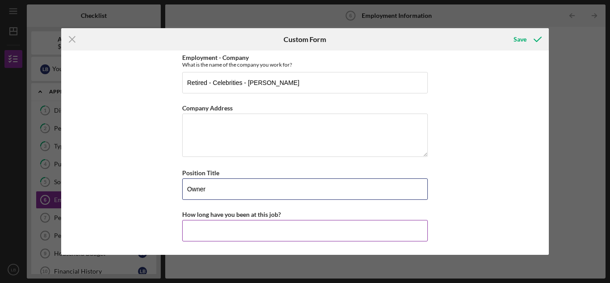
type input "Owner"
click at [230, 232] on input "How long have you been at this job?" at bounding box center [305, 230] width 246 height 21
type input "Retired - 17 years"
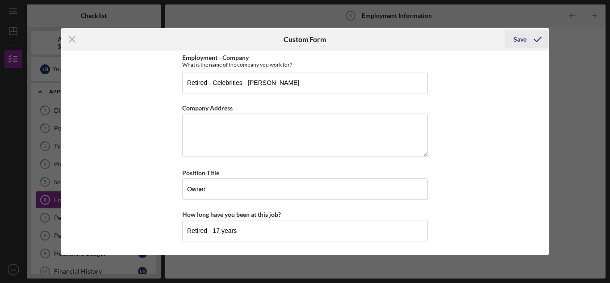
click at [527, 40] on icon "submit" at bounding box center [537, 39] width 22 height 22
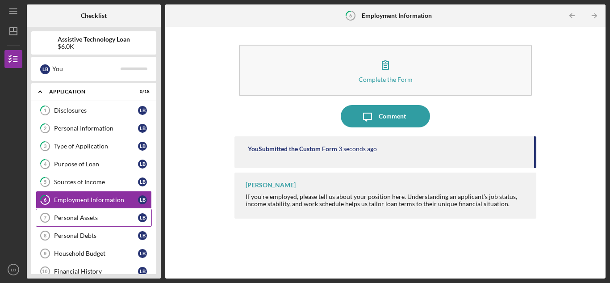
click at [72, 221] on link "Personal Assets 7 Personal Assets L B" at bounding box center [94, 218] width 116 height 18
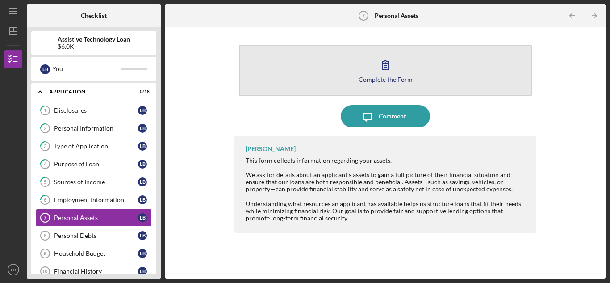
click at [355, 67] on button "Complete the Form Form" at bounding box center [385, 70] width 293 height 51
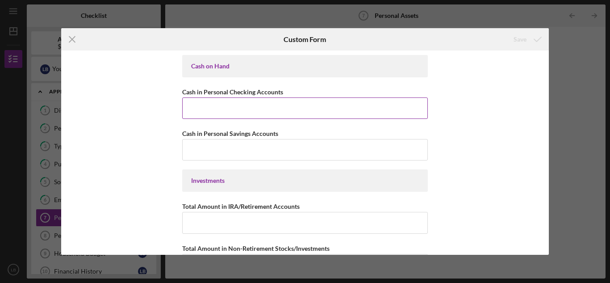
click at [246, 107] on input "Cash in Personal Checking Accounts" at bounding box center [305, 107] width 246 height 21
type input "$0"
click at [230, 109] on input "Cash in Personal Checking Accounts" at bounding box center [305, 107] width 246 height 21
type input "$200"
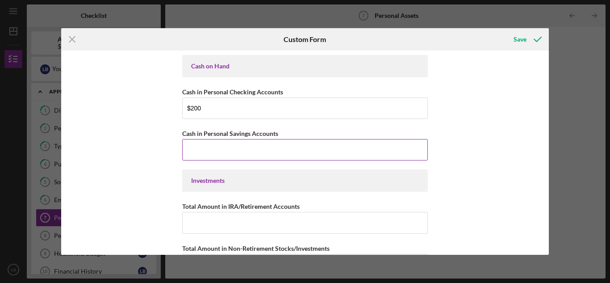
click at [218, 149] on input "Cash in Personal Savings Accounts" at bounding box center [305, 149] width 246 height 21
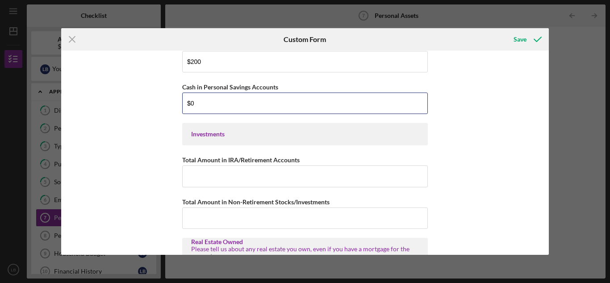
scroll to position [89, 0]
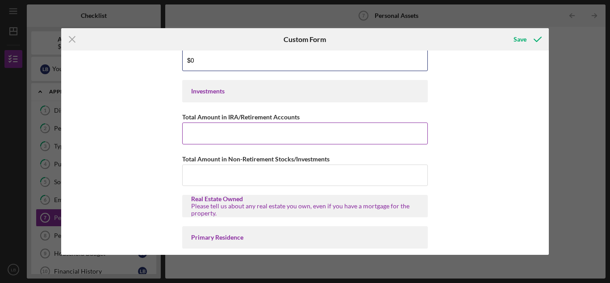
type input "$0"
click at [220, 138] on input "Total Amount in IRA/Retirement Accounts" at bounding box center [305, 132] width 246 height 21
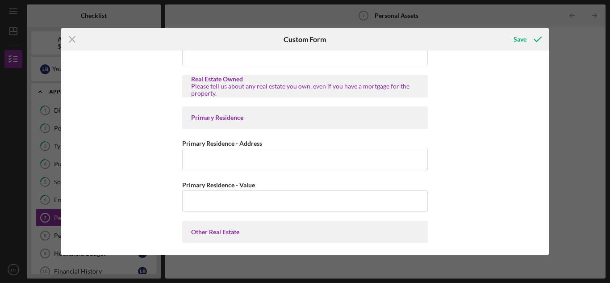
scroll to position [223, 0]
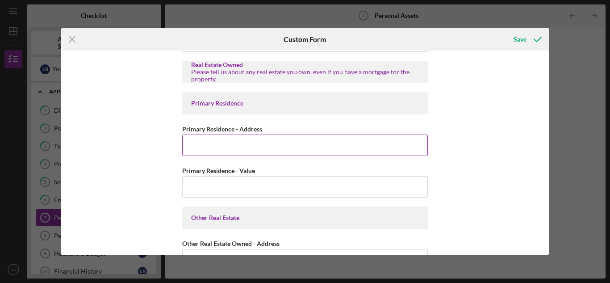
click at [211, 144] on input "Primary Residence - Address" at bounding box center [305, 144] width 246 height 21
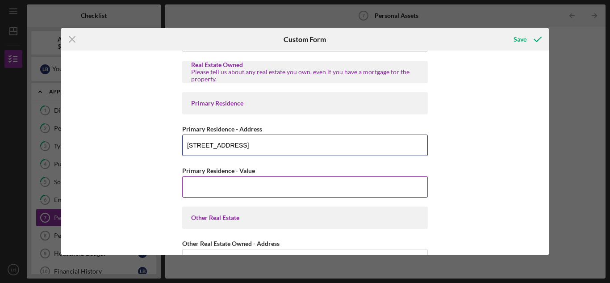
type input "[STREET_ADDRESS]"
click at [209, 184] on input "Primary Residence - Value" at bounding box center [305, 186] width 246 height 21
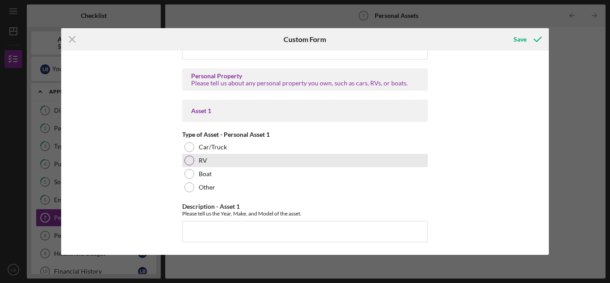
scroll to position [491, 0]
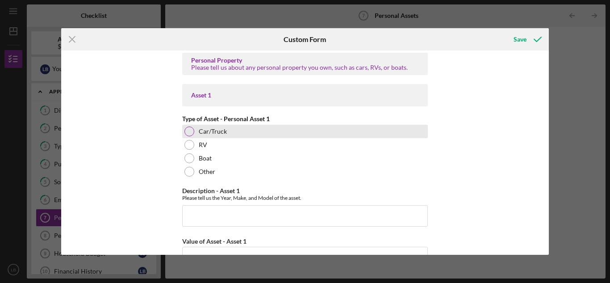
type input "$525,000"
click at [191, 130] on div at bounding box center [189, 131] width 10 height 10
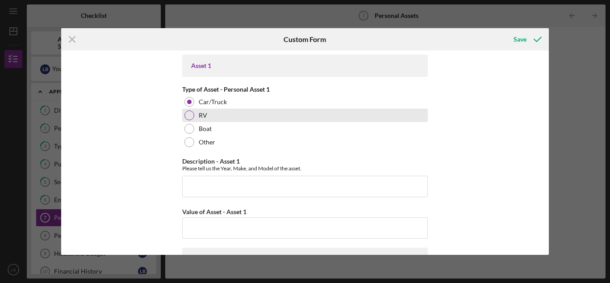
scroll to position [536, 0]
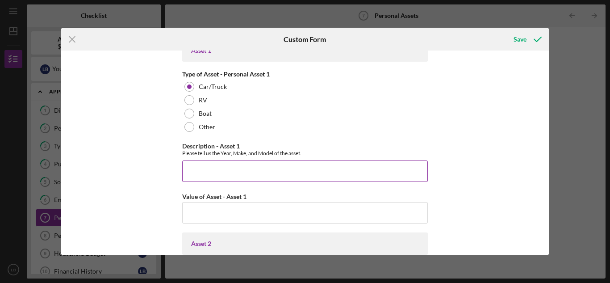
click at [211, 171] on input "Description - Asset 1" at bounding box center [305, 170] width 246 height 21
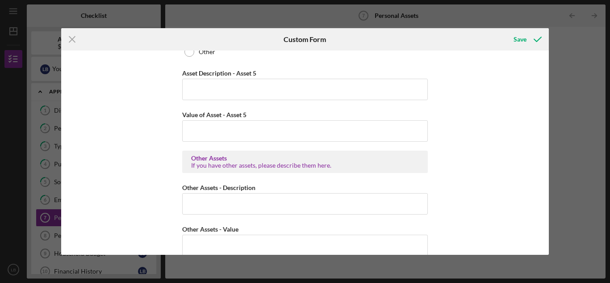
scroll to position [1391, 0]
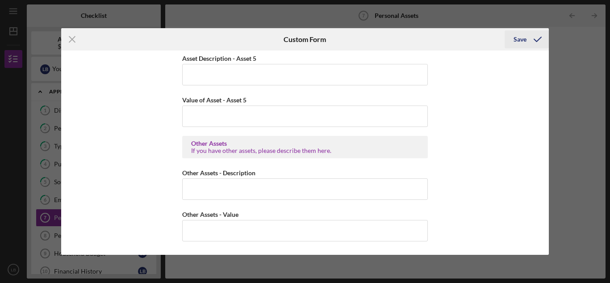
type input "2022 Hondai"
click at [521, 38] on div "Save" at bounding box center [520, 39] width 13 height 18
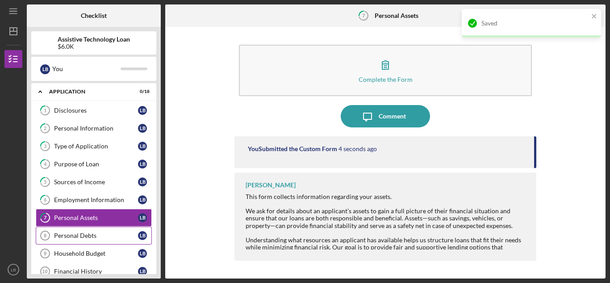
click at [71, 240] on link "Personal Debts 8 Personal Debts L B" at bounding box center [94, 235] width 116 height 18
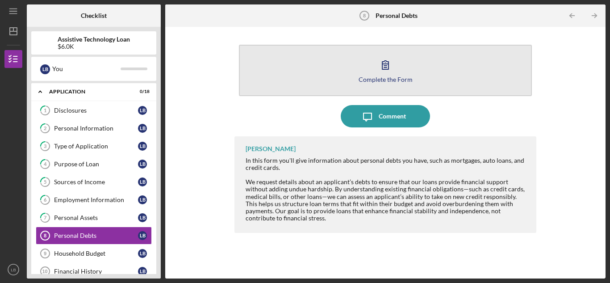
click at [342, 79] on button "Complete the Form Form" at bounding box center [385, 70] width 293 height 51
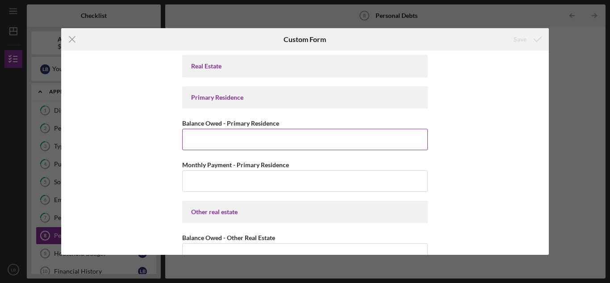
click at [210, 143] on input "Balance Owed - Primary Residence" at bounding box center [305, 139] width 246 height 21
type input "$325,000"
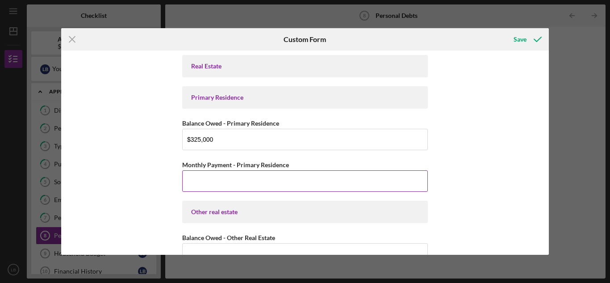
click at [246, 177] on input "Monthly Payment - Primary Residence" at bounding box center [305, 180] width 246 height 21
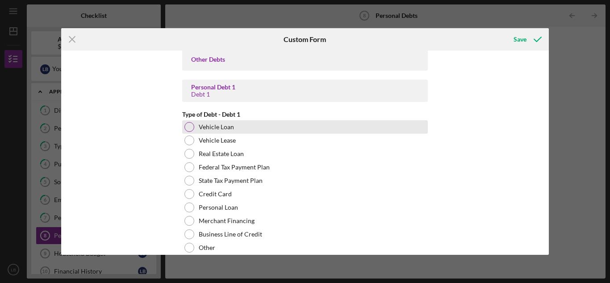
scroll to position [402, 0]
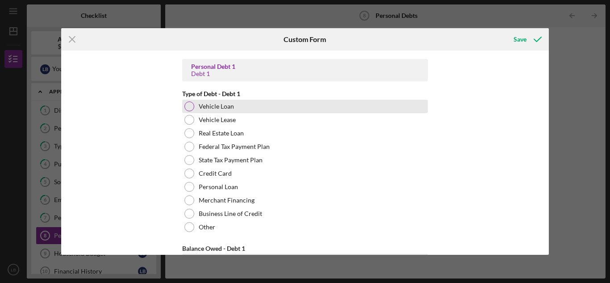
type input "$1,700"
click at [182, 102] on div "Vehicle Loan" at bounding box center [305, 106] width 246 height 13
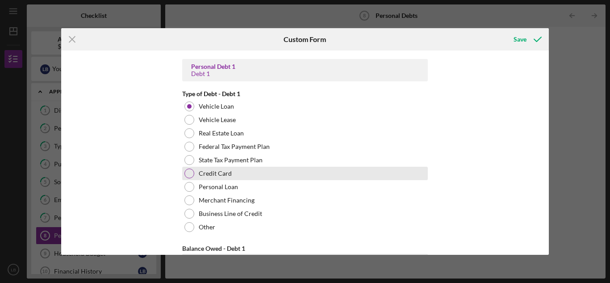
click at [188, 173] on div at bounding box center [189, 173] width 10 height 10
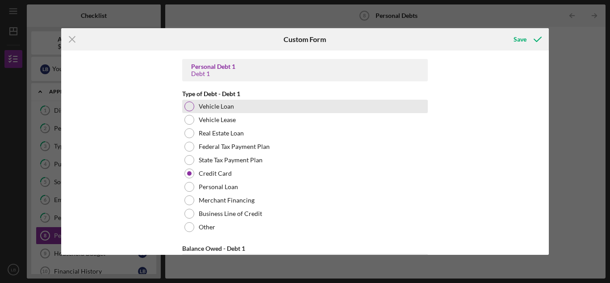
click at [189, 109] on div at bounding box center [189, 106] width 10 height 10
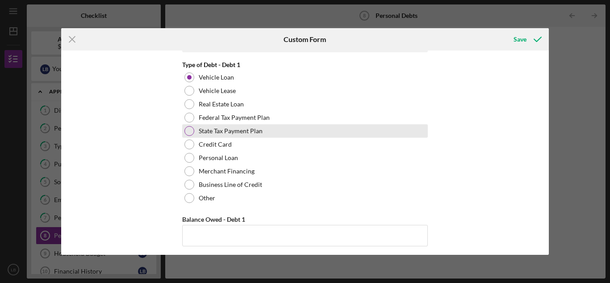
scroll to position [447, 0]
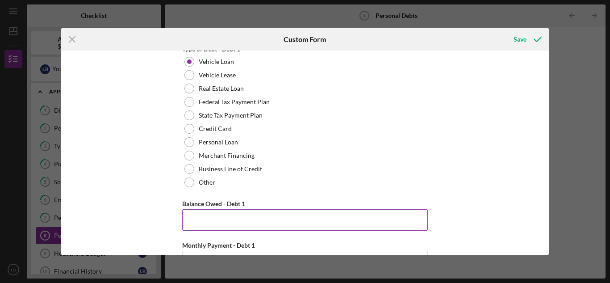
click at [201, 213] on input "Balance Owed - Debt 1" at bounding box center [305, 219] width 246 height 21
click at [216, 225] on input "Balance Owed - Debt 1" at bounding box center [305, 219] width 246 height 21
click at [203, 214] on input "Balance Owed - Debt 1" at bounding box center [305, 219] width 246 height 21
click at [208, 219] on input "Balance Owed - Debt 1" at bounding box center [305, 219] width 246 height 21
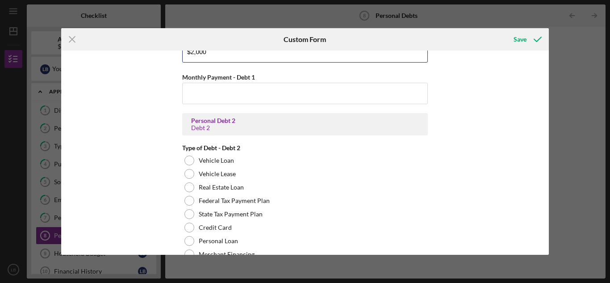
scroll to position [670, 0]
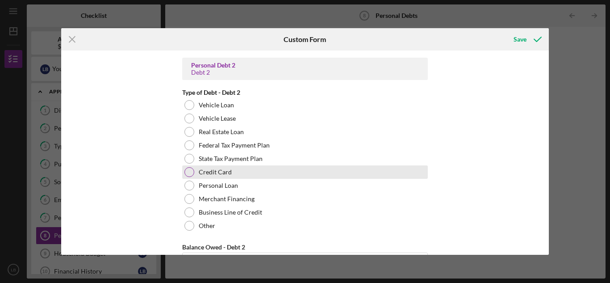
type input "$2,000"
click at [190, 175] on div at bounding box center [189, 172] width 10 height 10
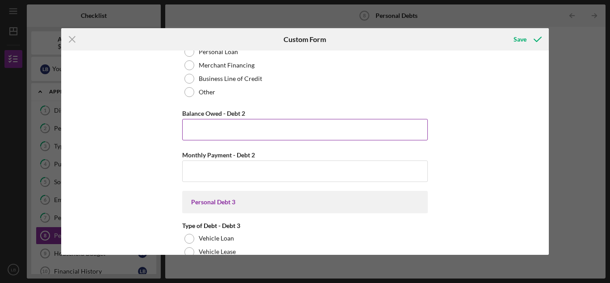
scroll to position [804, 0]
click at [213, 129] on input "Balance Owed - Debt 2" at bounding box center [305, 128] width 246 height 21
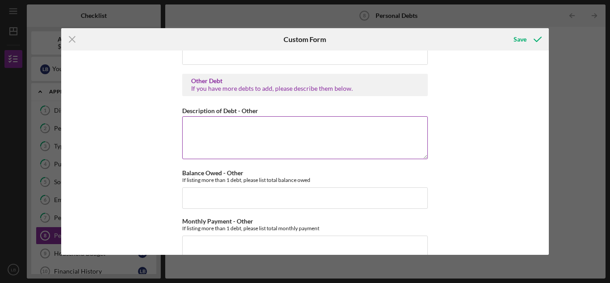
scroll to position [2003, 0]
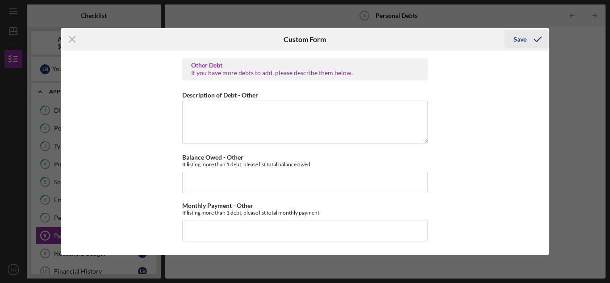
type input "$3,000"
click at [518, 36] on div "Save" at bounding box center [520, 39] width 13 height 18
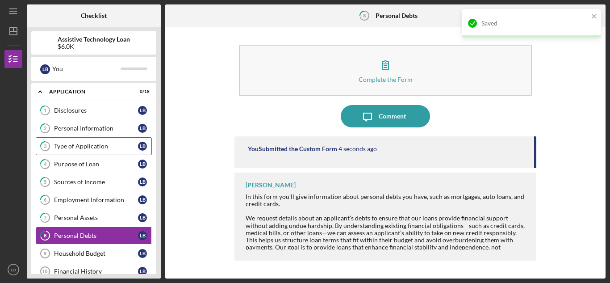
scroll to position [89, 0]
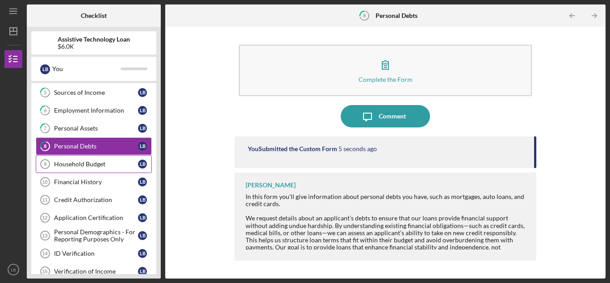
click at [75, 168] on link "Household Budget 9 Household Budget L B" at bounding box center [94, 164] width 116 height 18
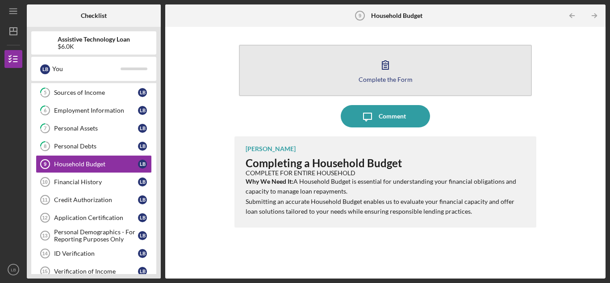
click at [358, 80] on button "Complete the Form Form" at bounding box center [385, 70] width 293 height 51
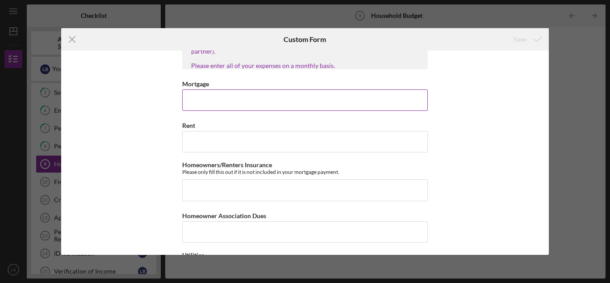
scroll to position [89, 0]
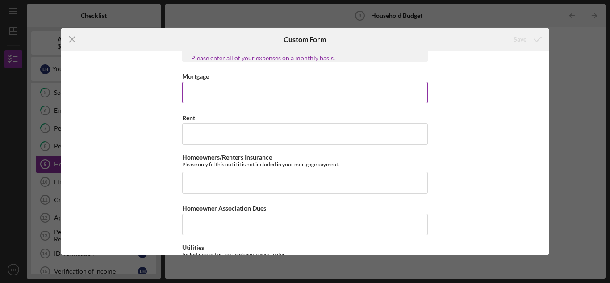
click at [206, 99] on input "Mortgage" at bounding box center [305, 92] width 246 height 21
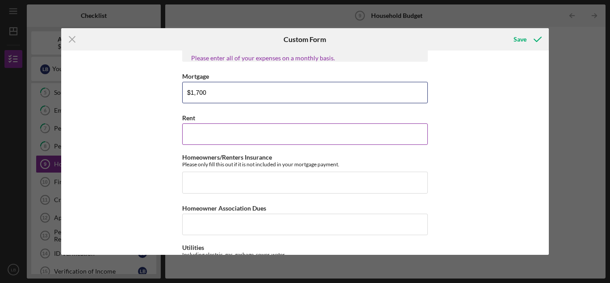
type input "$1,700"
click at [214, 140] on input "Rent" at bounding box center [305, 133] width 246 height 21
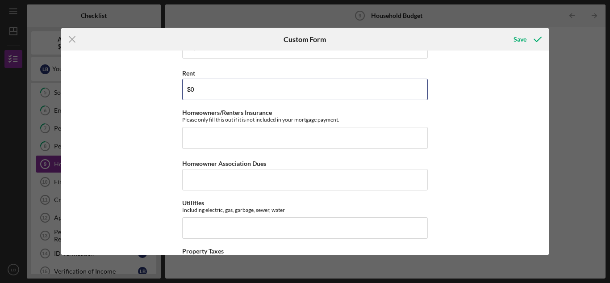
scroll to position [179, 0]
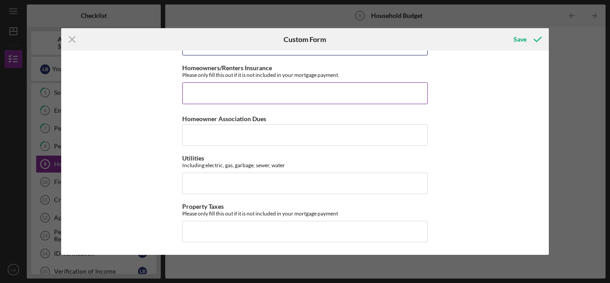
type input "$0"
click at [209, 93] on input "Homeowners/Renters Insurance" at bounding box center [305, 92] width 246 height 21
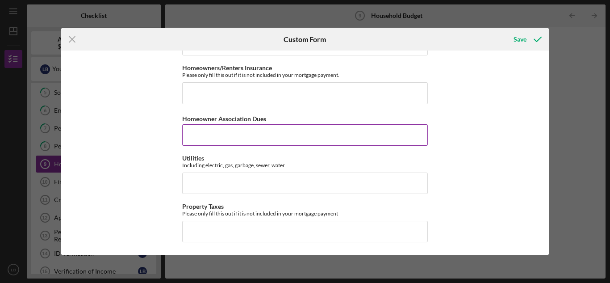
click at [233, 134] on input "Homeowner Association Dues" at bounding box center [305, 134] width 246 height 21
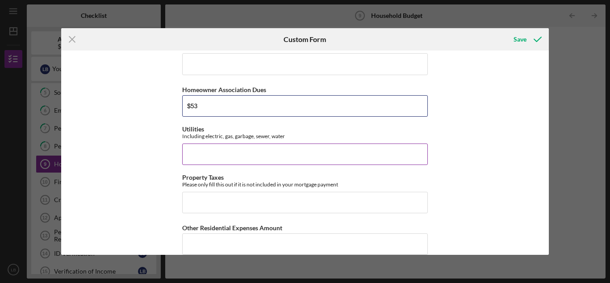
scroll to position [223, 0]
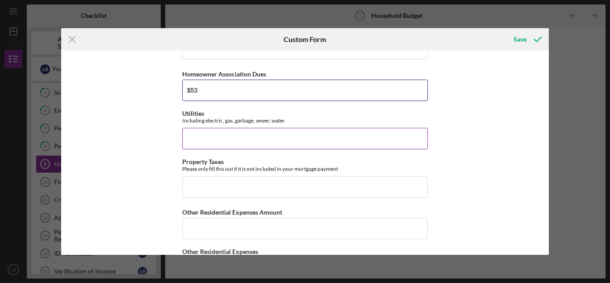
type input "$53"
click at [234, 138] on input "Utilities" at bounding box center [305, 138] width 246 height 21
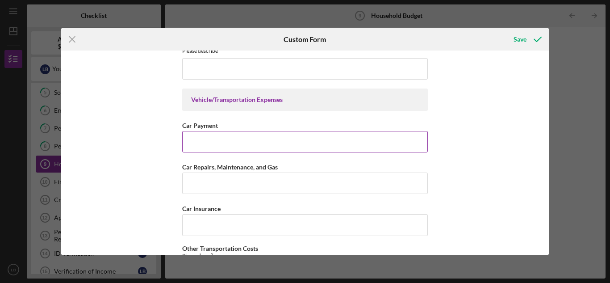
scroll to position [447, 0]
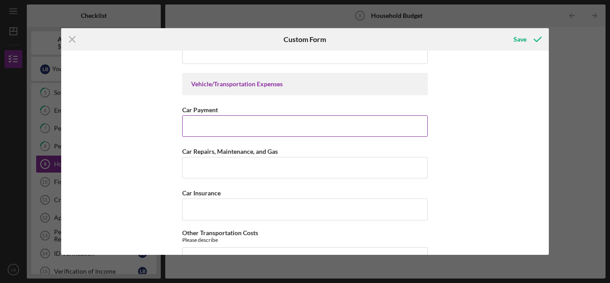
type input "$250"
click at [200, 129] on input "Car Payment" at bounding box center [305, 125] width 246 height 21
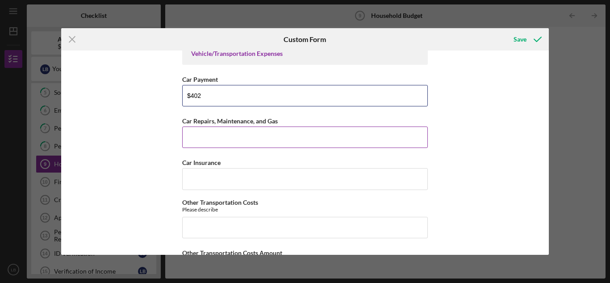
scroll to position [491, 0]
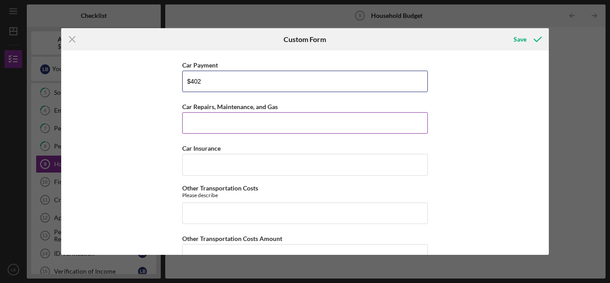
type input "$402"
click at [234, 123] on input "Car Repairs, Maintenance, and Gas" at bounding box center [305, 122] width 246 height 21
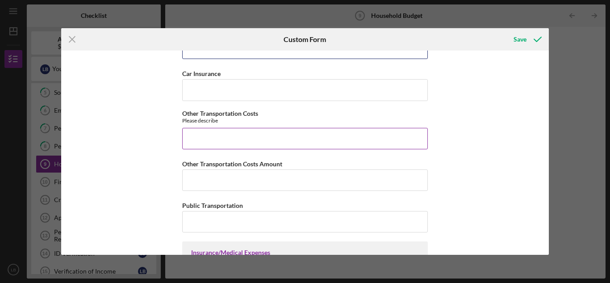
scroll to position [580, 0]
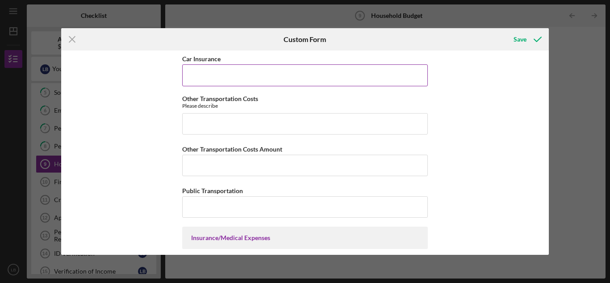
click at [207, 79] on input "Car Insurance" at bounding box center [305, 74] width 246 height 21
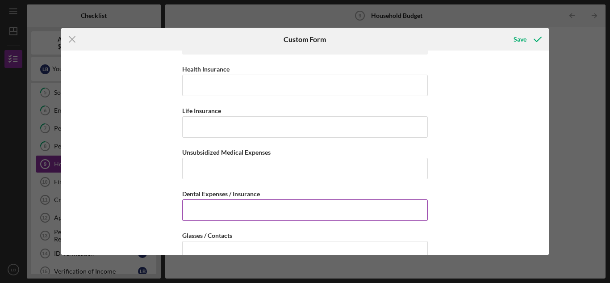
scroll to position [759, 0]
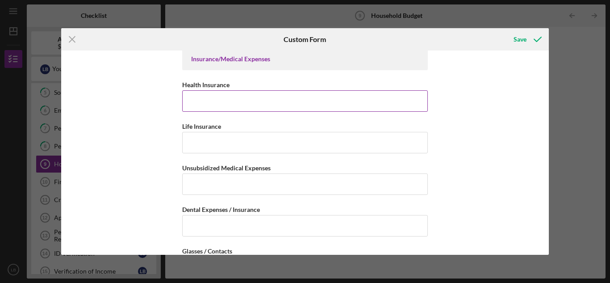
type input "$400"
click at [193, 100] on input "Health Insurance" at bounding box center [305, 100] width 246 height 21
click at [201, 103] on input "Health Insurance" at bounding box center [305, 100] width 246 height 21
click at [222, 100] on input "Health Insurance" at bounding box center [305, 100] width 246 height 21
type input "$5"
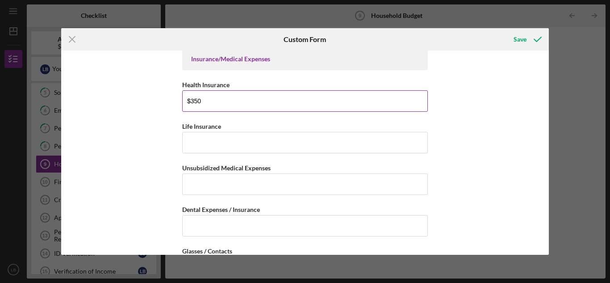
click at [219, 105] on input "$350" at bounding box center [305, 100] width 246 height 21
type input "$3"
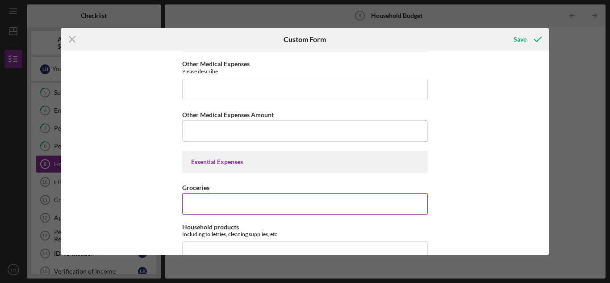
scroll to position [1116, 0]
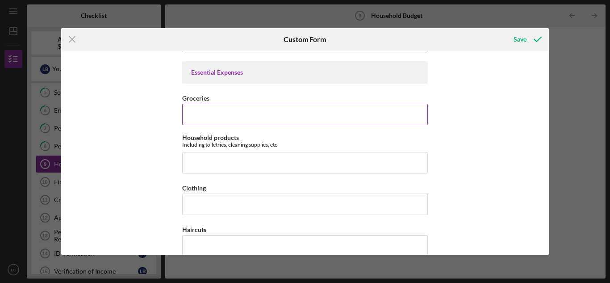
type input "$150"
click at [207, 115] on input "Groceries" at bounding box center [305, 114] width 246 height 21
type input "$2"
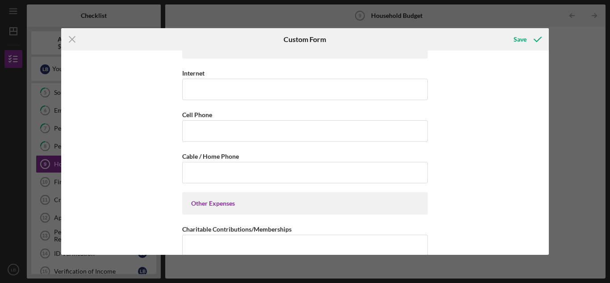
scroll to position [1652, 0]
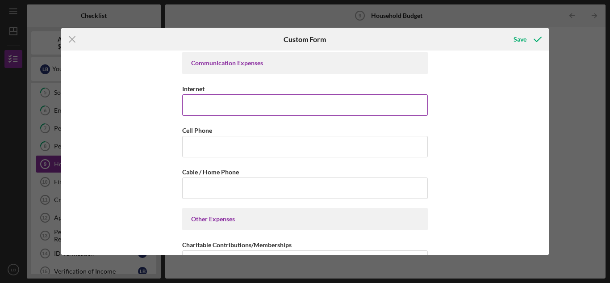
type input "$150"
click at [210, 100] on input "Internet" at bounding box center [305, 104] width 246 height 21
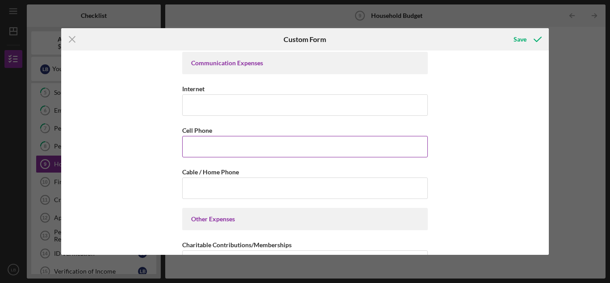
click at [208, 143] on input "Cell Phone" at bounding box center [305, 146] width 246 height 21
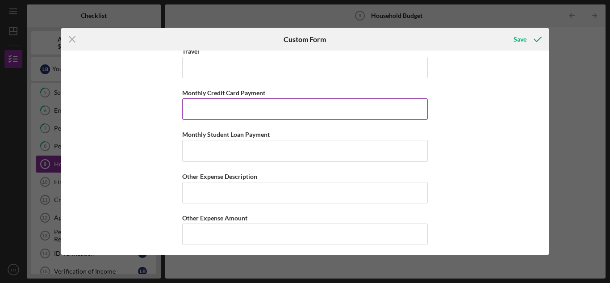
scroll to position [1891, 0]
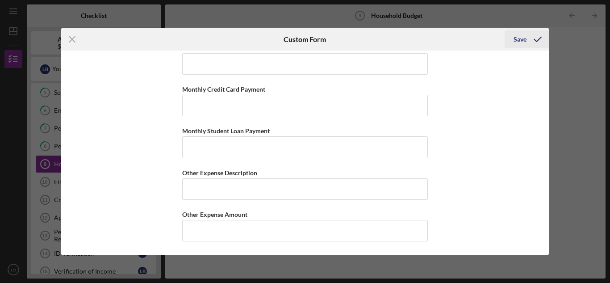
type input "$110"
click at [519, 40] on div "Save" at bounding box center [520, 39] width 13 height 18
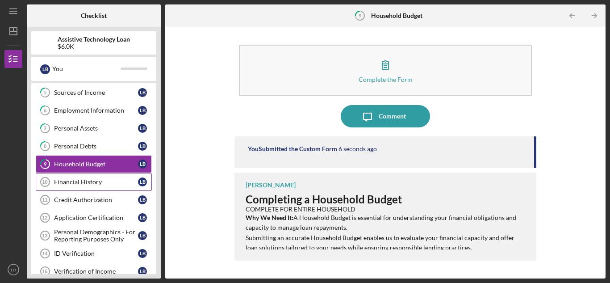
click at [79, 181] on div "Financial History" at bounding box center [96, 181] width 84 height 7
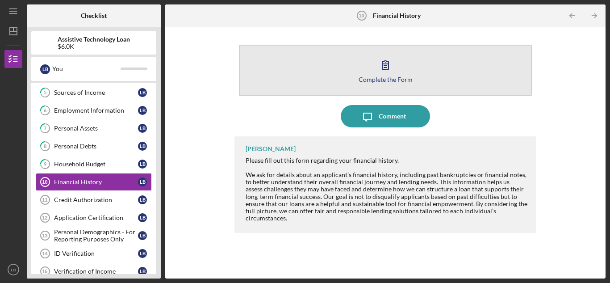
click at [329, 75] on button "Complete the Form Form" at bounding box center [385, 70] width 293 height 51
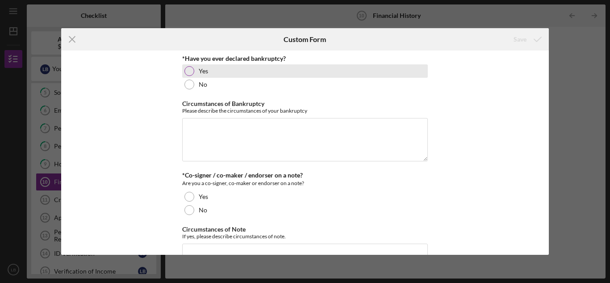
click at [189, 71] on div at bounding box center [189, 71] width 10 height 10
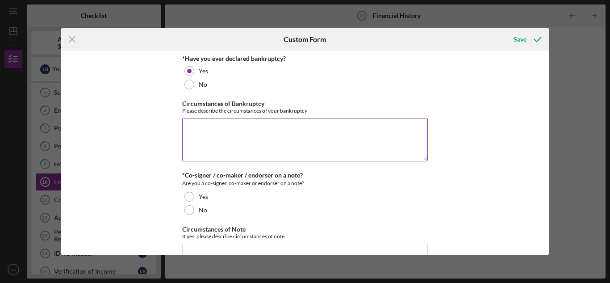
click at [218, 137] on textarea "Circumstances of Bankruptcy" at bounding box center [305, 139] width 246 height 43
type textarea "T"
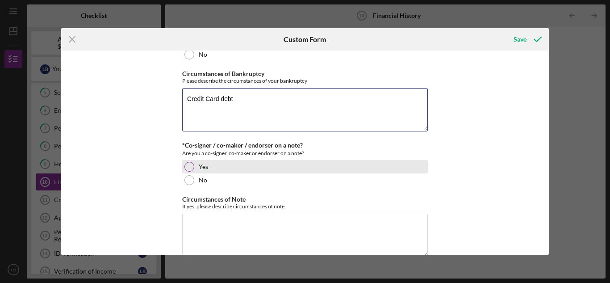
scroll to position [45, 0]
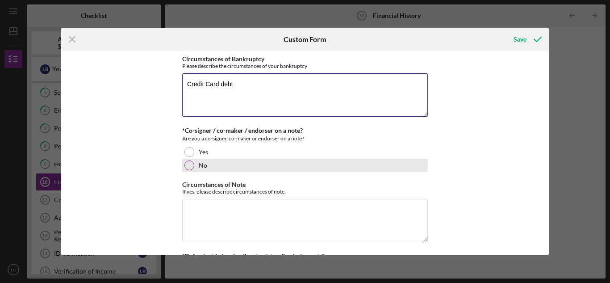
type textarea "Credit Card debt"
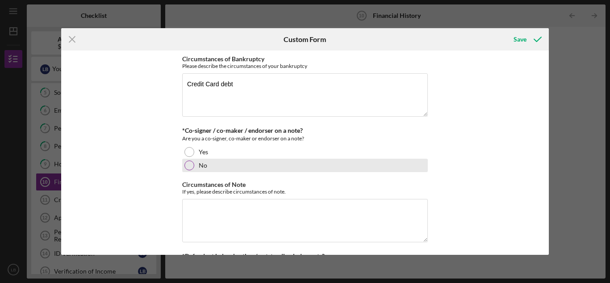
click at [187, 166] on div at bounding box center [189, 165] width 10 height 10
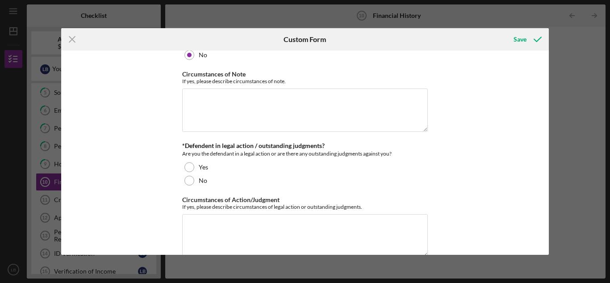
scroll to position [172, 0]
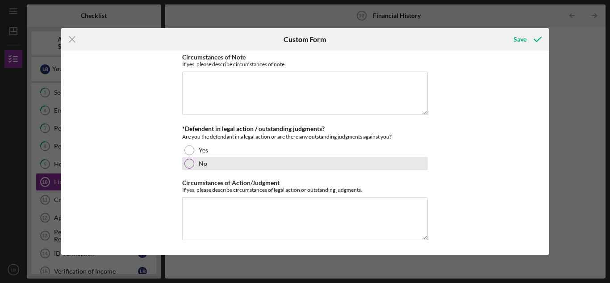
click at [188, 166] on div at bounding box center [189, 164] width 10 height 10
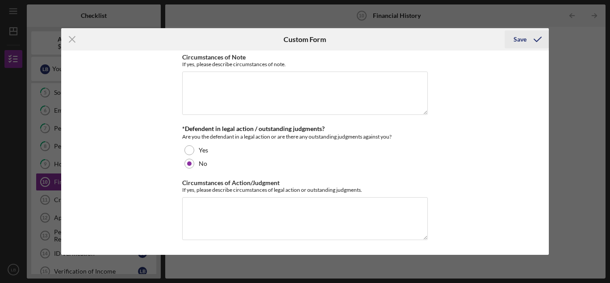
click at [518, 40] on div "Save" at bounding box center [520, 39] width 13 height 18
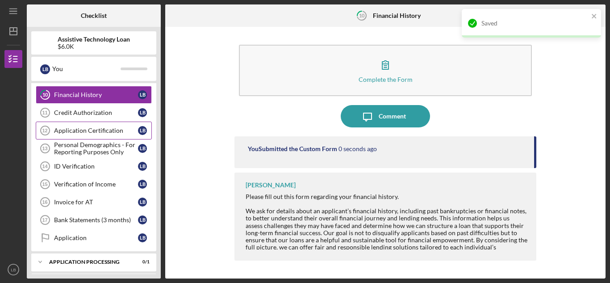
scroll to position [179, 0]
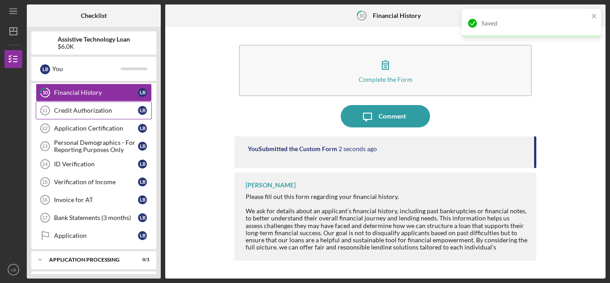
click at [75, 111] on div "Credit Authorization" at bounding box center [96, 110] width 84 height 7
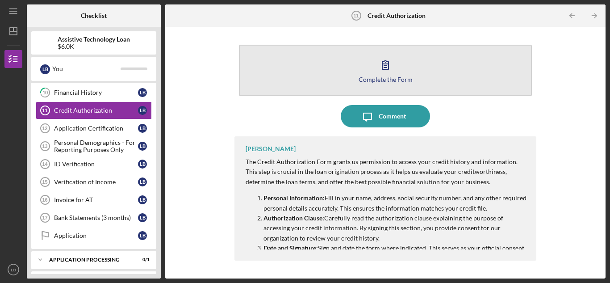
click at [326, 71] on button "Complete the Form Form" at bounding box center [385, 70] width 293 height 51
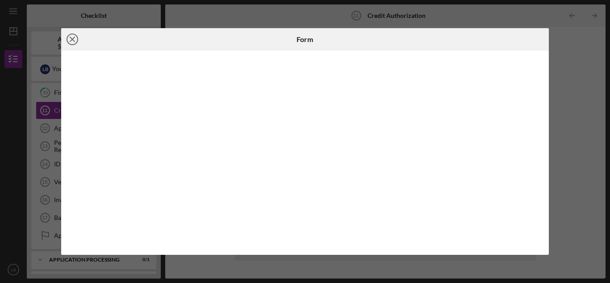
click at [72, 36] on icon "Icon/Close" at bounding box center [72, 39] width 22 height 22
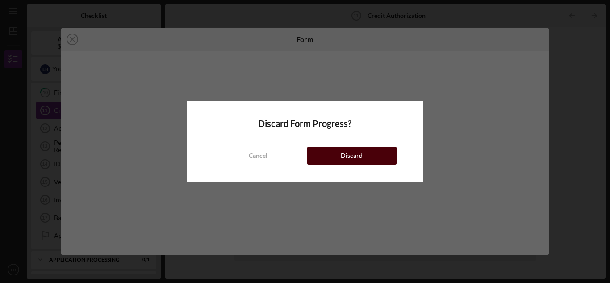
click at [312, 154] on button "Discard" at bounding box center [351, 155] width 89 height 18
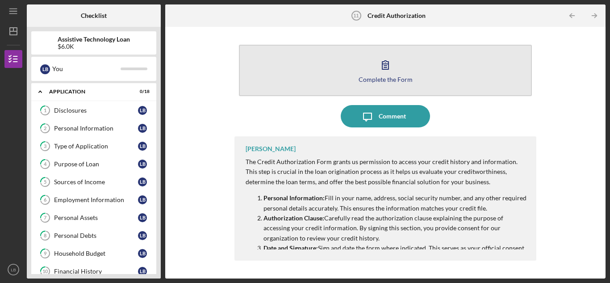
click at [364, 73] on button "Complete the Form Form" at bounding box center [385, 70] width 293 height 51
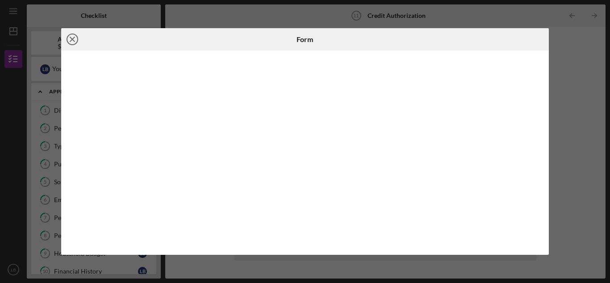
click at [74, 38] on icon "Icon/Close" at bounding box center [72, 39] width 22 height 22
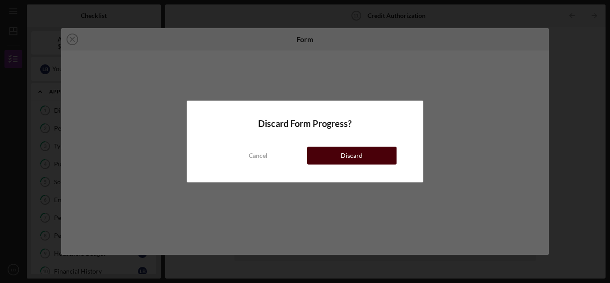
click at [326, 154] on button "Discard" at bounding box center [351, 155] width 89 height 18
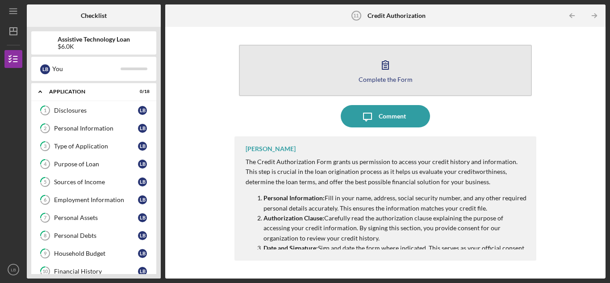
click at [382, 67] on icon "button" at bounding box center [385, 65] width 22 height 22
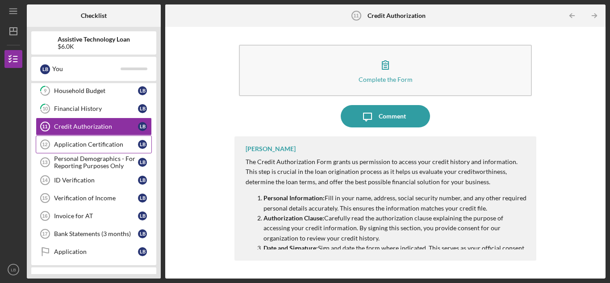
scroll to position [179, 0]
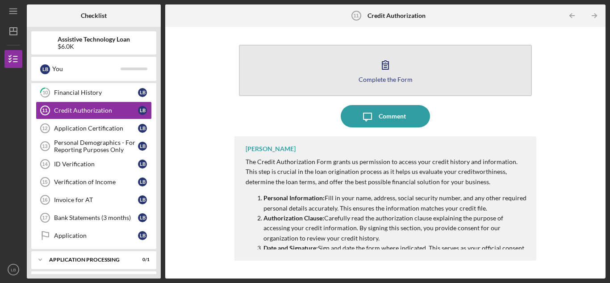
click at [370, 69] on button "Complete the Form Form" at bounding box center [385, 70] width 293 height 51
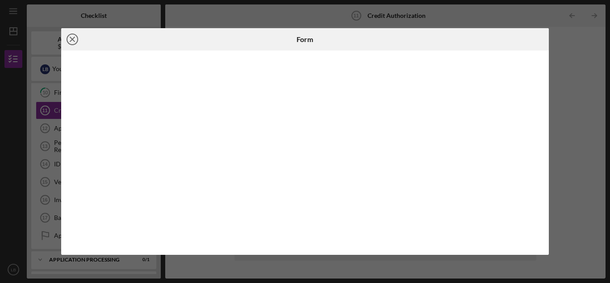
click at [72, 37] on icon "Icon/Close" at bounding box center [72, 39] width 22 height 22
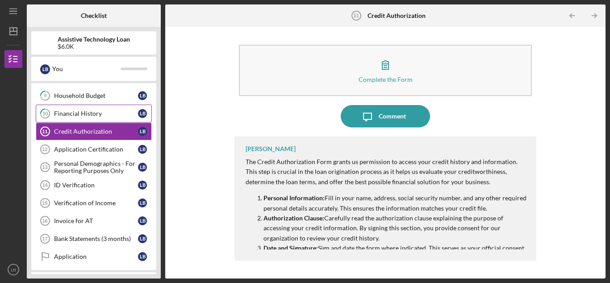
scroll to position [84, 0]
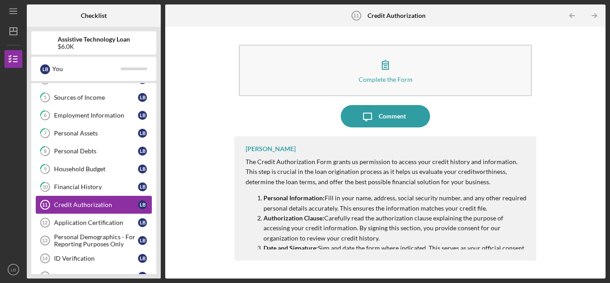
click at [84, 207] on div "Credit Authorization" at bounding box center [96, 204] width 84 height 7
click at [77, 222] on div "Application Certification" at bounding box center [96, 222] width 84 height 7
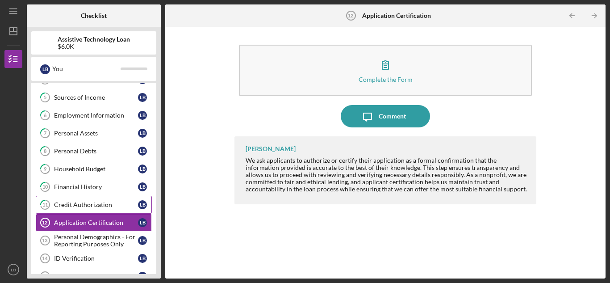
click at [74, 205] on div "Credit Authorization" at bounding box center [96, 204] width 84 height 7
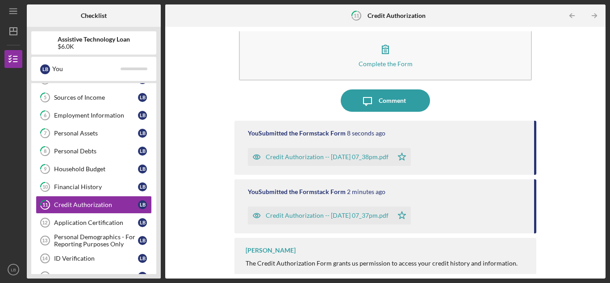
scroll to position [24, 0]
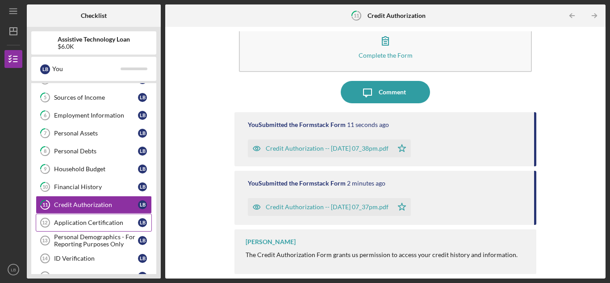
click at [63, 221] on div "Application Certification" at bounding box center [96, 222] width 84 height 7
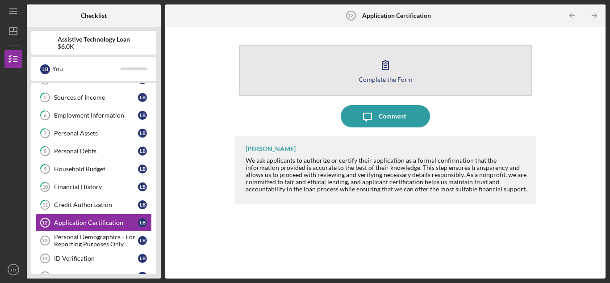
click at [343, 86] on button "Complete the Form Form" at bounding box center [385, 70] width 293 height 51
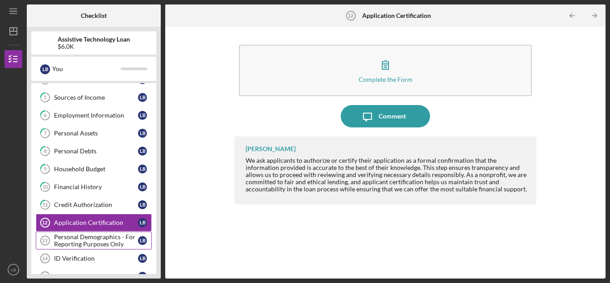
click at [65, 234] on div "Personal Demographics - For Reporting Purposes Only" at bounding box center [96, 240] width 84 height 14
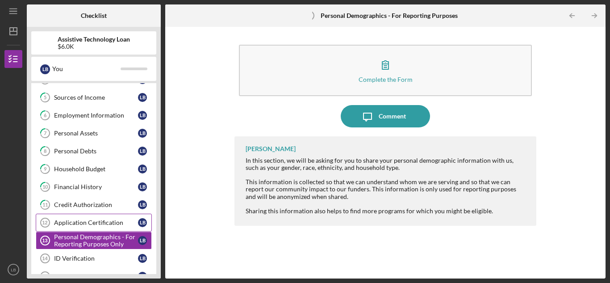
click at [67, 221] on div "Application Certification" at bounding box center [96, 222] width 84 height 7
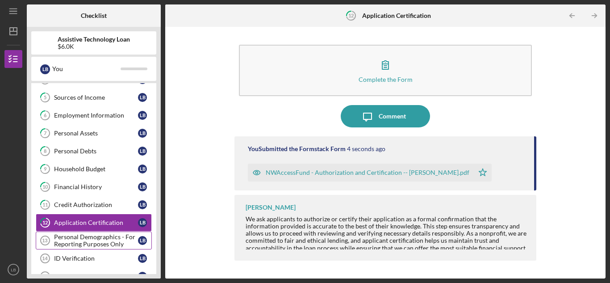
click at [69, 243] on div "Personal Demographics - For Reporting Purposes Only" at bounding box center [96, 240] width 84 height 14
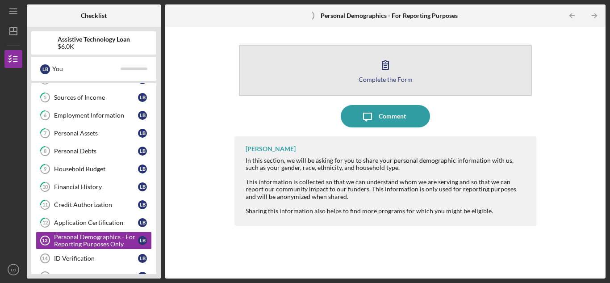
click at [361, 68] on button "Complete the Form Form" at bounding box center [385, 70] width 293 height 51
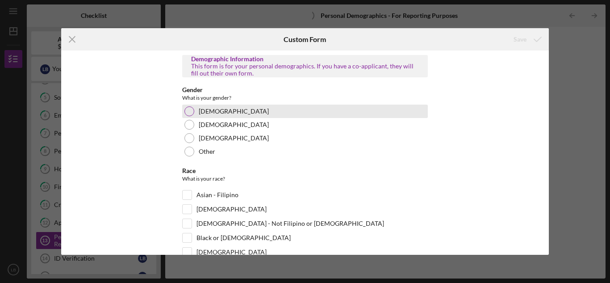
click at [190, 109] on div at bounding box center [189, 111] width 10 height 10
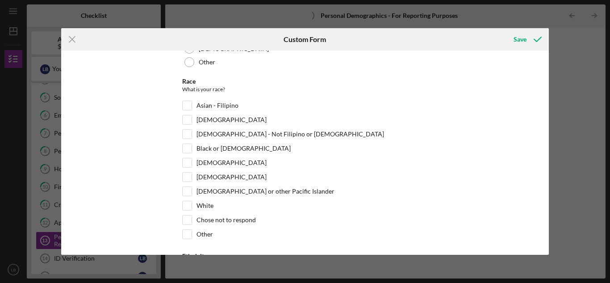
scroll to position [134, 0]
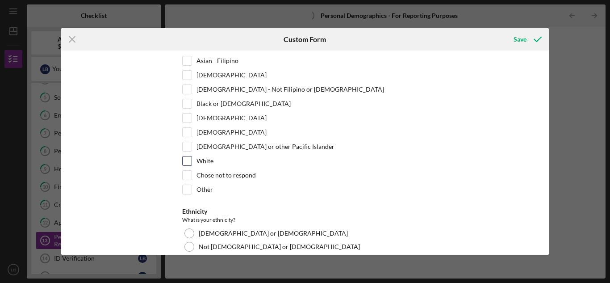
click at [185, 163] on input "White" at bounding box center [187, 160] width 9 height 9
checkbox input "true"
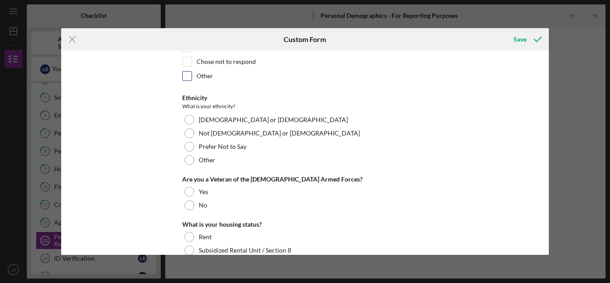
scroll to position [268, 0]
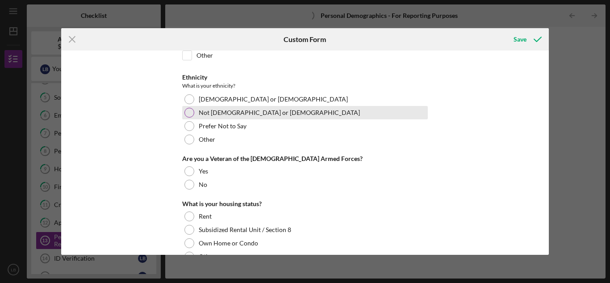
click at [184, 112] on div at bounding box center [189, 113] width 10 height 10
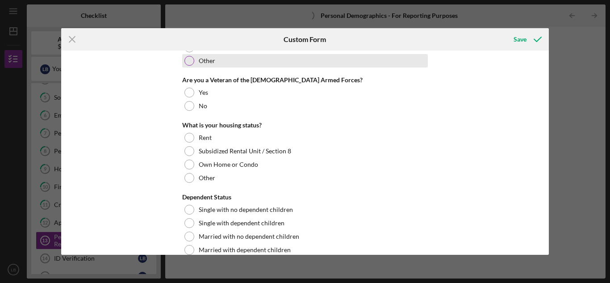
scroll to position [357, 0]
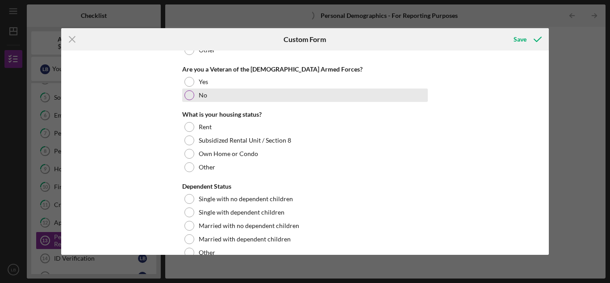
click at [187, 92] on div at bounding box center [189, 95] width 10 height 10
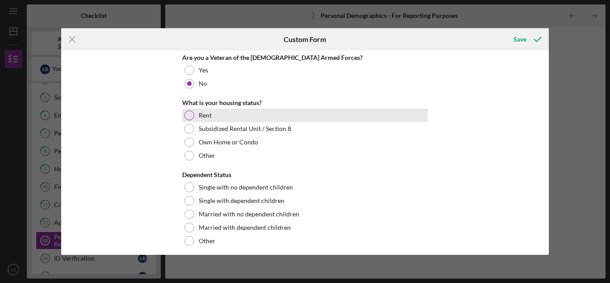
scroll to position [375, 0]
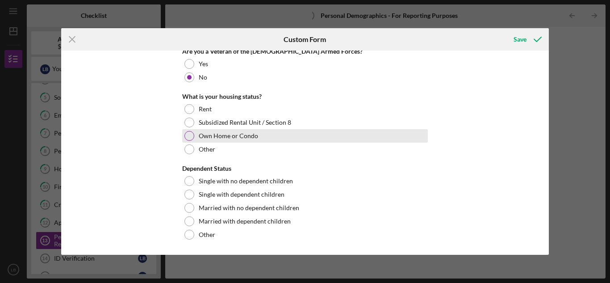
click at [187, 133] on div at bounding box center [189, 136] width 10 height 10
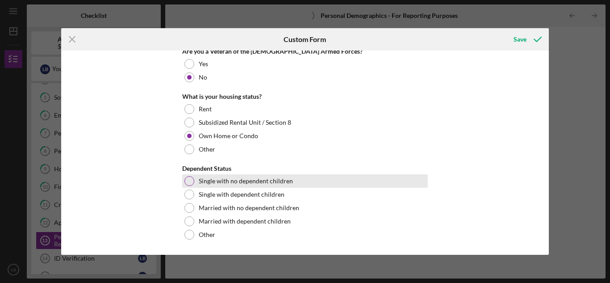
click at [185, 180] on div at bounding box center [189, 181] width 10 height 10
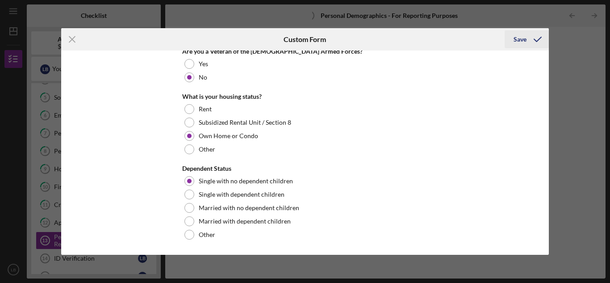
click at [517, 37] on div "Save" at bounding box center [520, 39] width 13 height 18
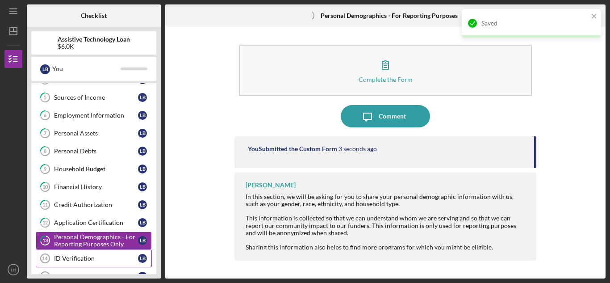
click at [67, 256] on div "ID Verification" at bounding box center [96, 258] width 84 height 7
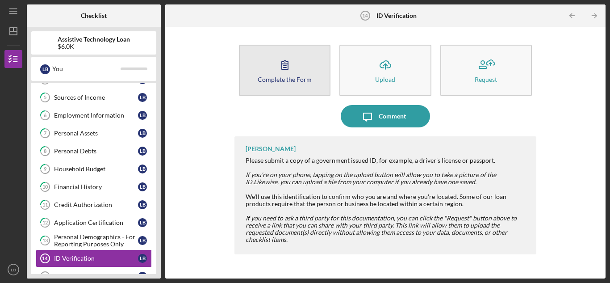
click at [273, 79] on div "Complete the Form" at bounding box center [285, 79] width 54 height 7
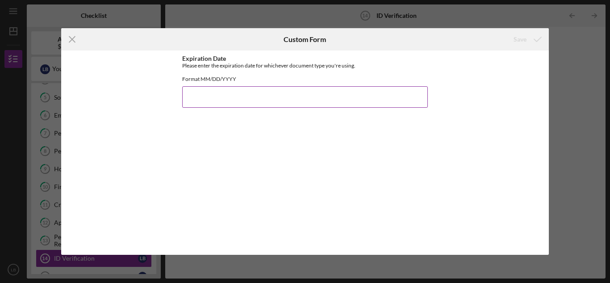
click at [204, 106] on input "Expiration Date" at bounding box center [305, 96] width 246 height 21
type input "[DATE]"
click at [517, 38] on div "Save" at bounding box center [520, 39] width 13 height 18
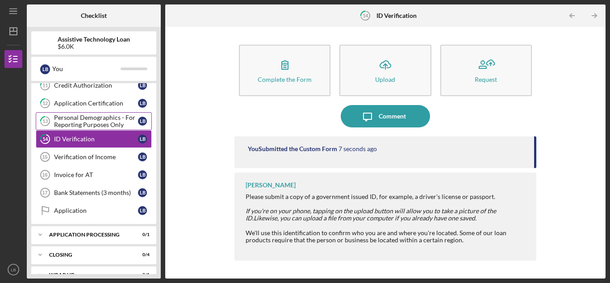
scroll to position [218, 0]
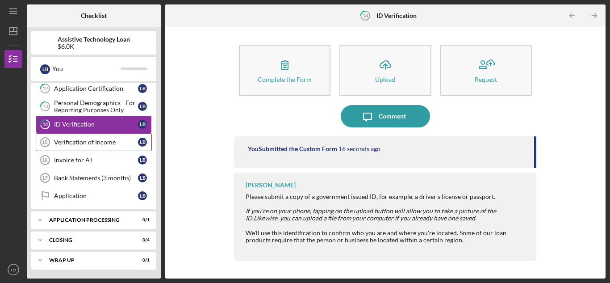
click at [97, 140] on div "Verification of Income" at bounding box center [96, 141] width 84 height 7
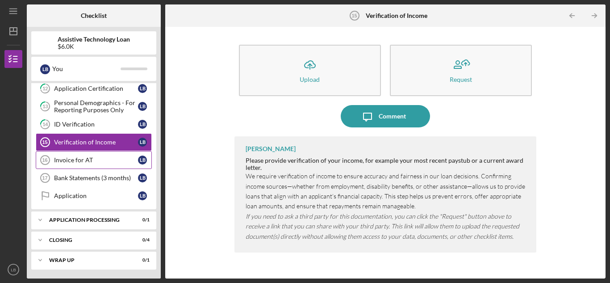
click at [79, 160] on div "Invoice for AT" at bounding box center [96, 159] width 84 height 7
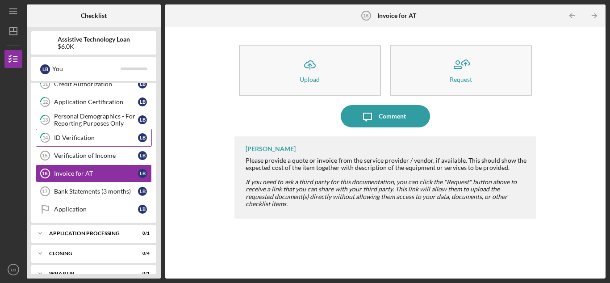
scroll to position [218, 0]
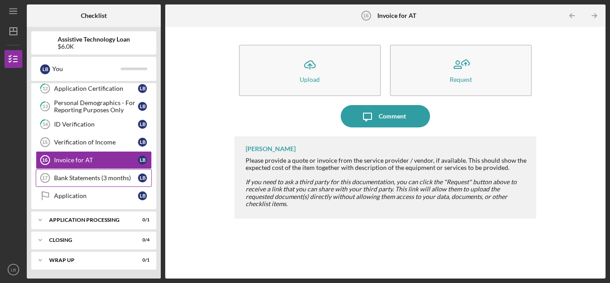
click at [71, 176] on div "Bank Statements (3 months)" at bounding box center [96, 177] width 84 height 7
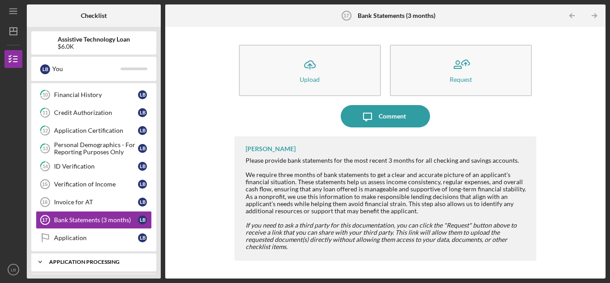
scroll to position [218, 0]
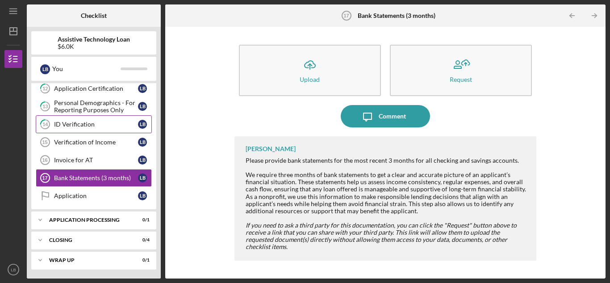
click at [81, 130] on link "14 ID Verification L B" at bounding box center [94, 124] width 116 height 18
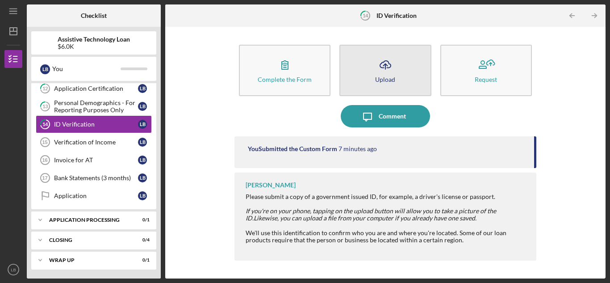
click at [398, 74] on button "Icon/Upload Upload" at bounding box center [385, 70] width 92 height 51
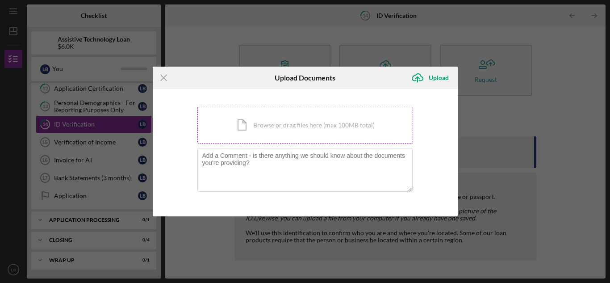
click at [347, 115] on div "Icon/Document Browse or drag files here (max 100MB total) Tap to choose files o…" at bounding box center [305, 125] width 216 height 37
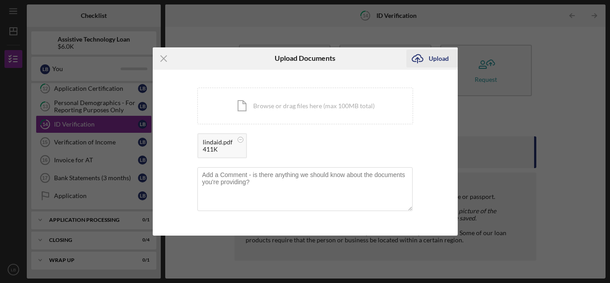
click at [438, 58] on div "Upload" at bounding box center [439, 59] width 20 height 18
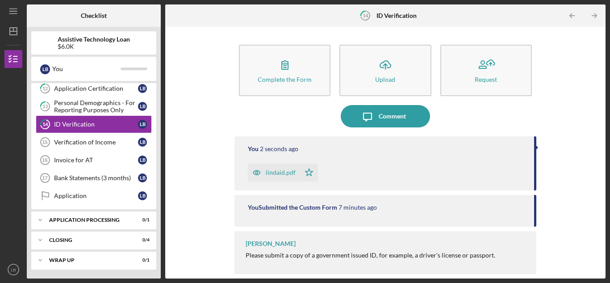
scroll to position [2, 0]
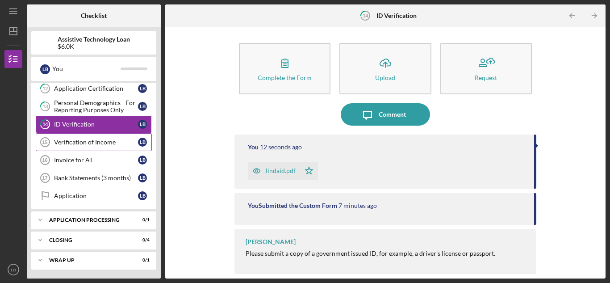
click at [68, 142] on div "Verification of Income" at bounding box center [96, 141] width 84 height 7
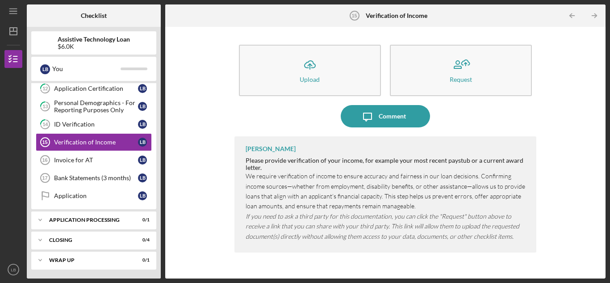
click at [180, 140] on div "Icon/Upload Upload Request Icon/Message Comment [PERSON_NAME] Please provide ve…" at bounding box center [385, 152] width 431 height 242
click at [74, 195] on div "Application" at bounding box center [96, 195] width 84 height 7
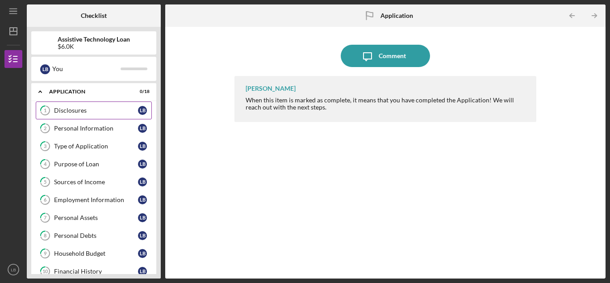
click at [90, 112] on div "Disclosures" at bounding box center [96, 110] width 84 height 7
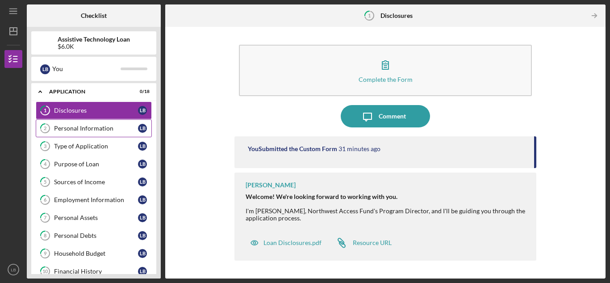
click at [77, 134] on link "2 Personal Information L B" at bounding box center [94, 128] width 116 height 18
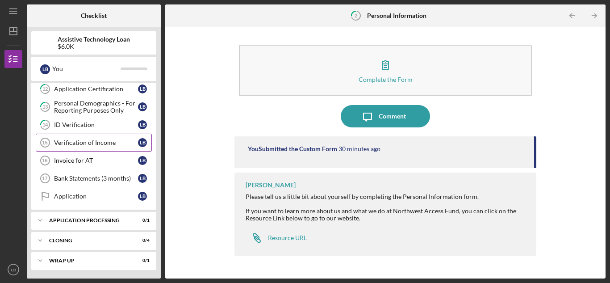
scroll to position [218, 0]
click at [77, 162] on div "Invoice for AT" at bounding box center [96, 159] width 84 height 7
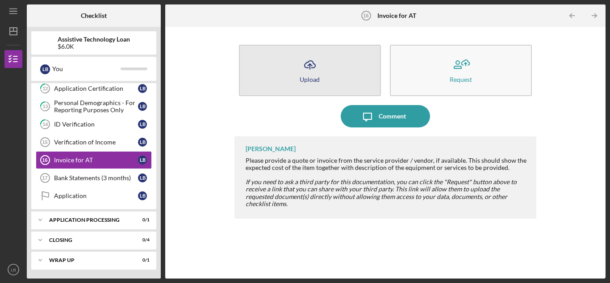
click at [335, 74] on button "Icon/Upload Upload" at bounding box center [310, 70] width 142 height 51
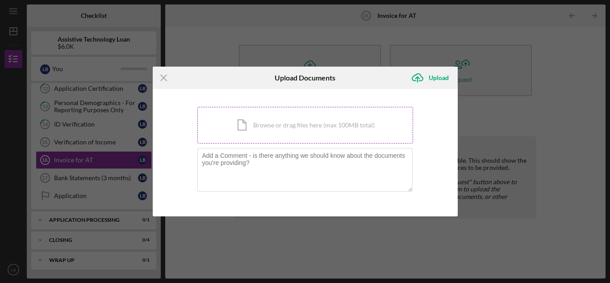
click at [309, 118] on div "Icon/Document Browse or drag files here (max 100MB total) Tap to choose files o…" at bounding box center [305, 125] width 216 height 37
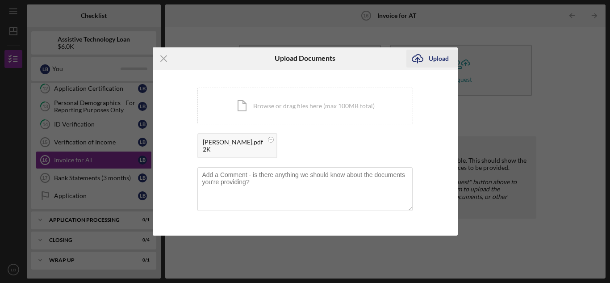
click at [438, 56] on div "Upload" at bounding box center [439, 59] width 20 height 18
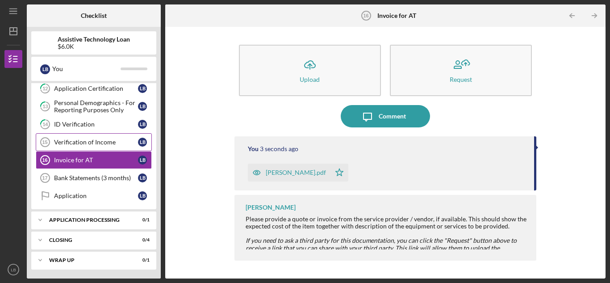
click at [76, 144] on div "Verification of Income" at bounding box center [96, 141] width 84 height 7
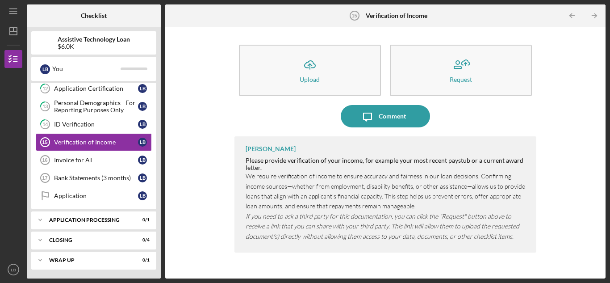
click at [187, 117] on div "Icon/Upload Upload Request Icon/Message Comment [PERSON_NAME] Please provide ve…" at bounding box center [385, 152] width 431 height 242
